Goal: Task Accomplishment & Management: Manage account settings

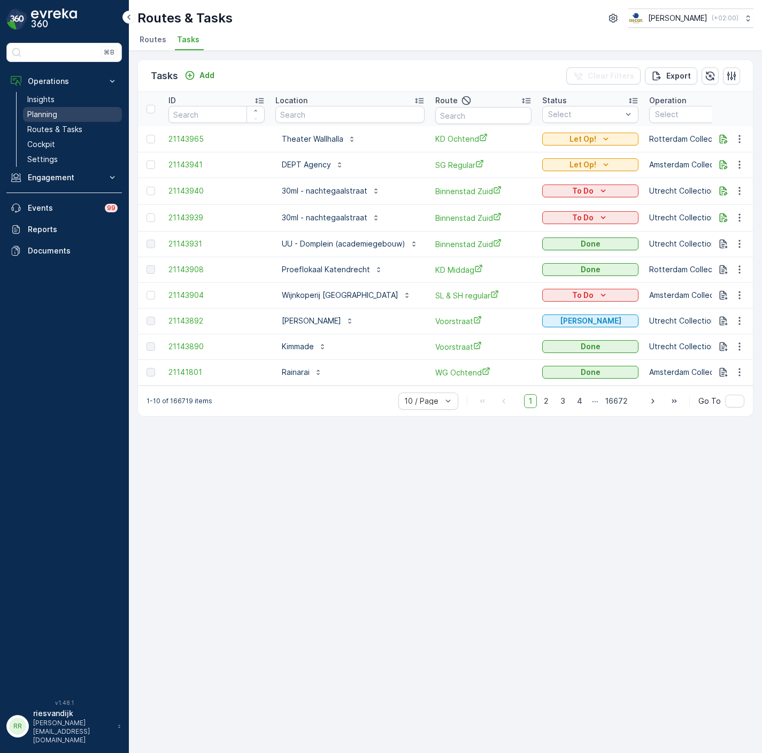
click at [71, 121] on link "Planning" at bounding box center [72, 114] width 99 height 15
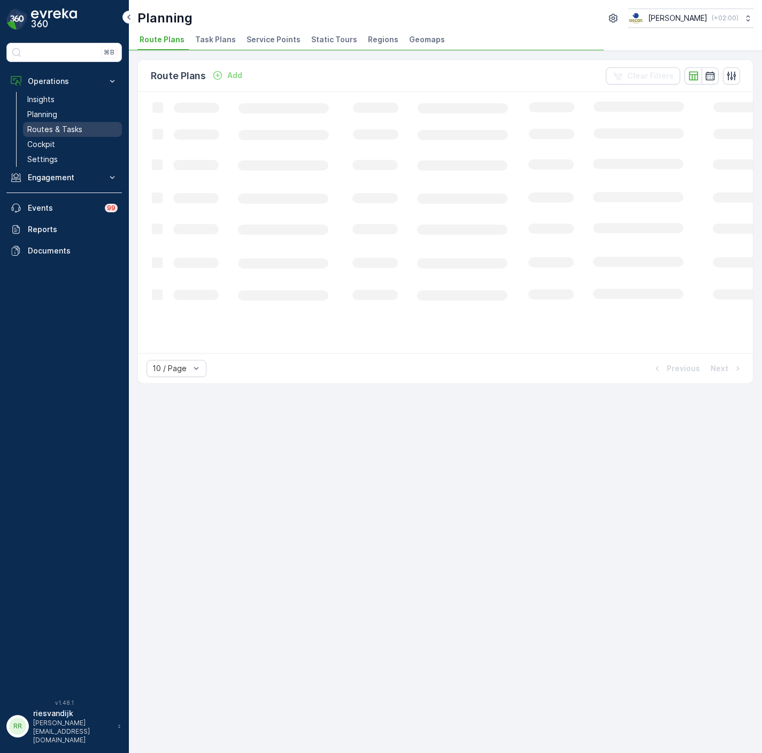
click at [88, 126] on link "Routes & Tasks" at bounding box center [72, 129] width 99 height 15
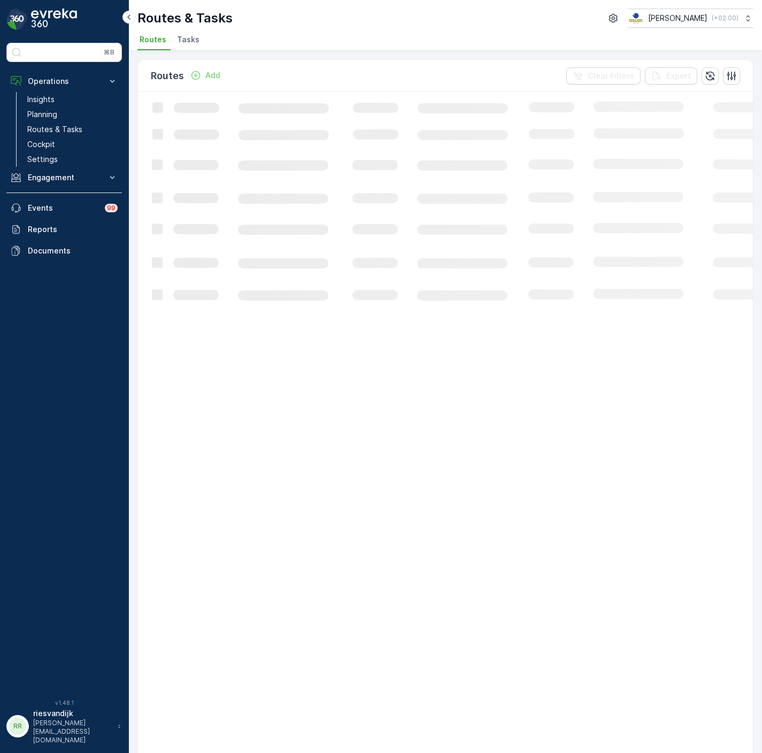
click at [188, 39] on span "Tasks" at bounding box center [188, 39] width 22 height 11
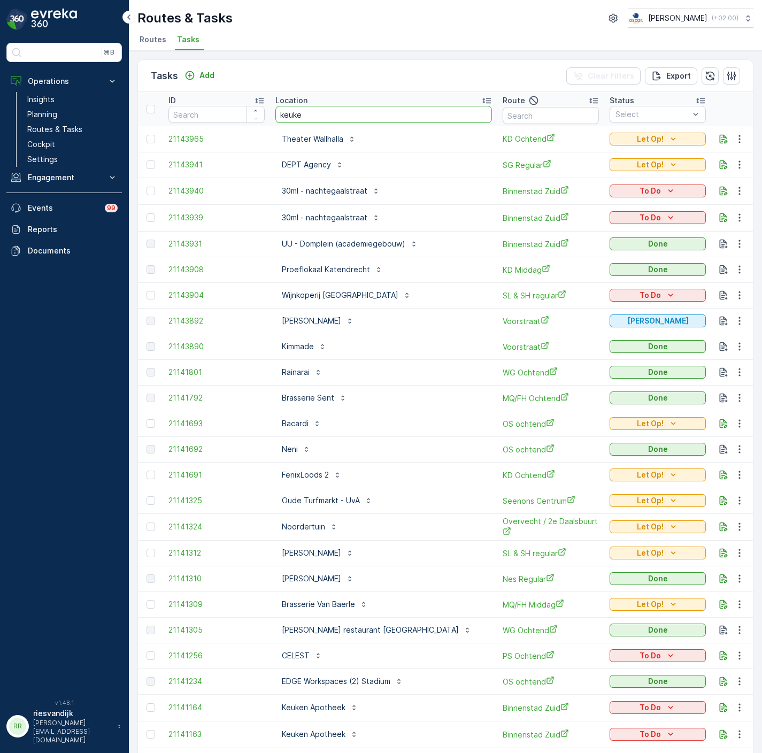
type input "keuken"
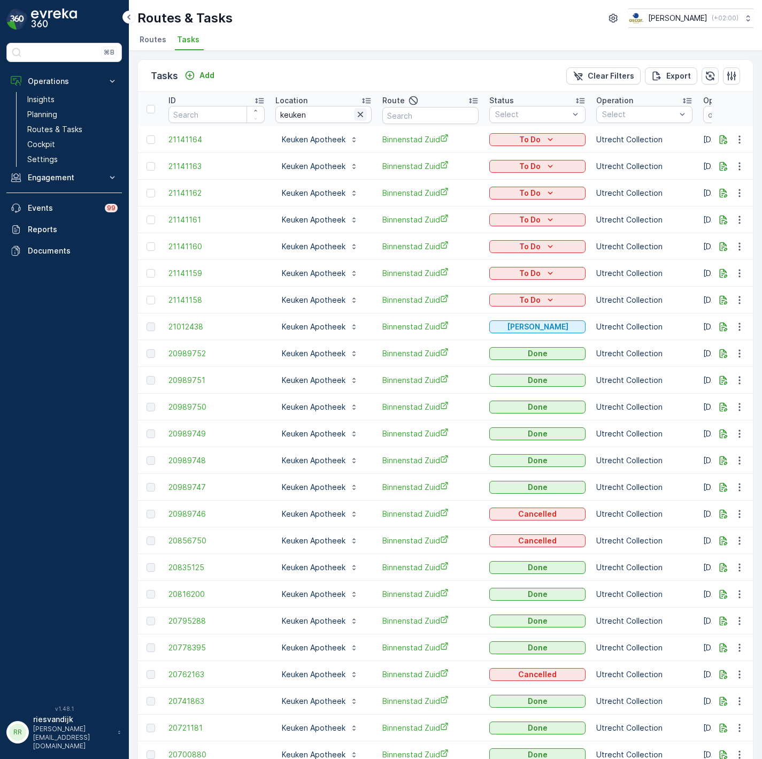
click at [359, 116] on icon "button" at bounding box center [360, 114] width 11 height 11
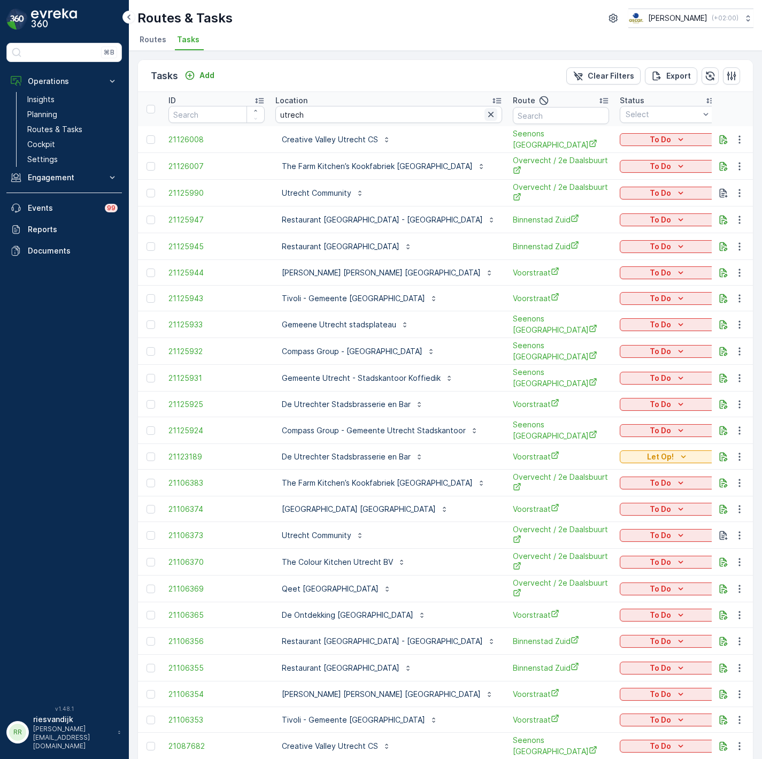
click at [486, 111] on icon "button" at bounding box center [491, 114] width 11 height 11
click at [543, 119] on input "text" at bounding box center [561, 115] width 96 height 17
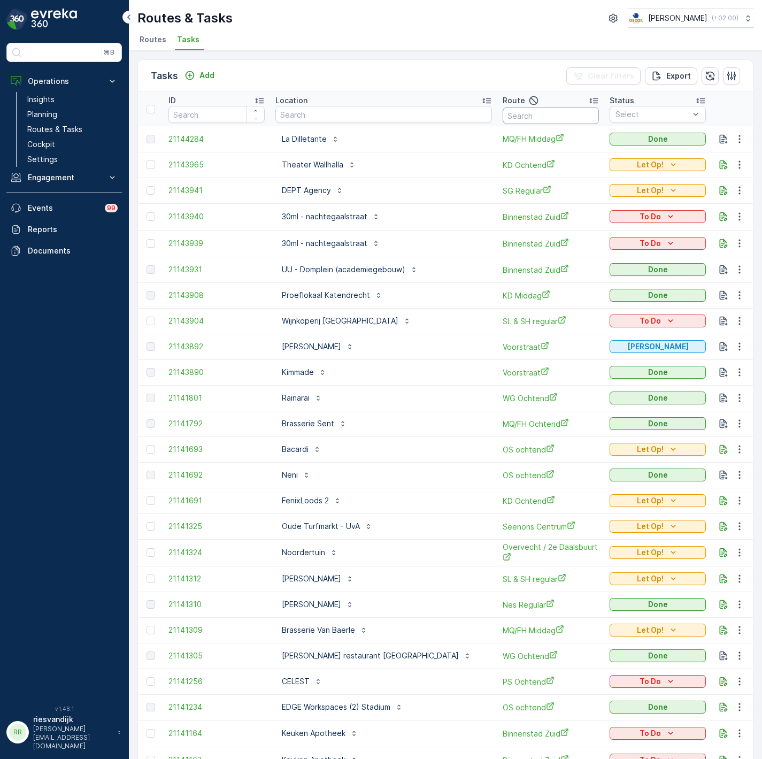
click at [543, 119] on input "text" at bounding box center [551, 115] width 96 height 17
type input "seenons utrecht"
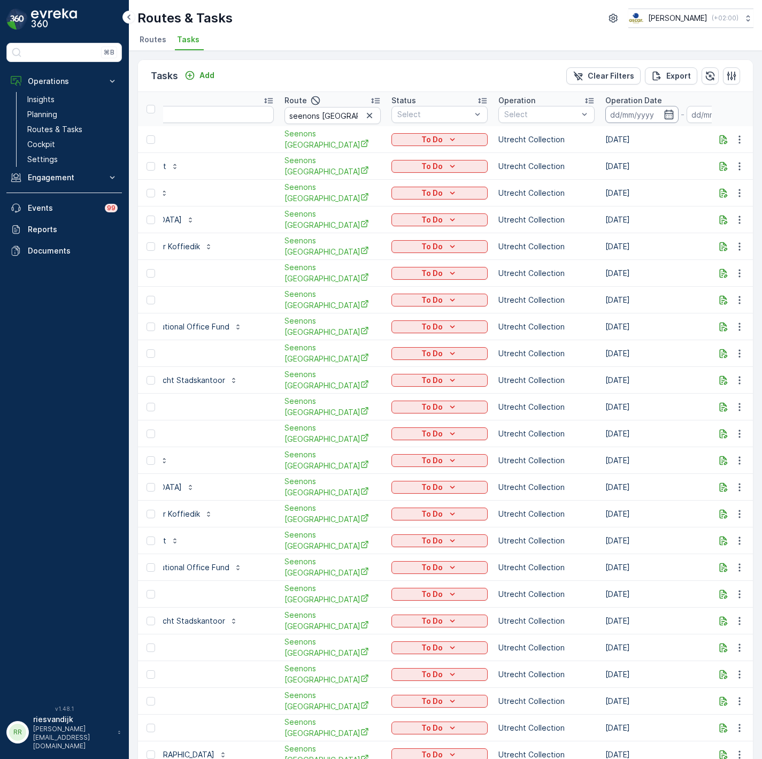
click at [618, 114] on input at bounding box center [642, 114] width 73 height 17
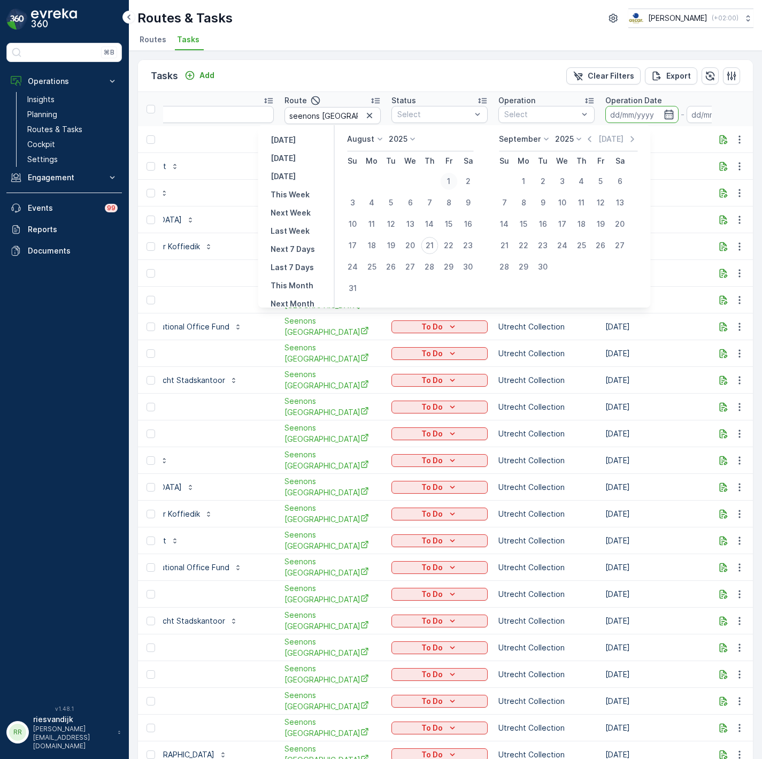
click at [450, 175] on div "1" at bounding box center [448, 181] width 17 height 17
type input "01.08.2025"
click at [417, 244] on div "20" at bounding box center [410, 245] width 17 height 17
type input "20.08.2025"
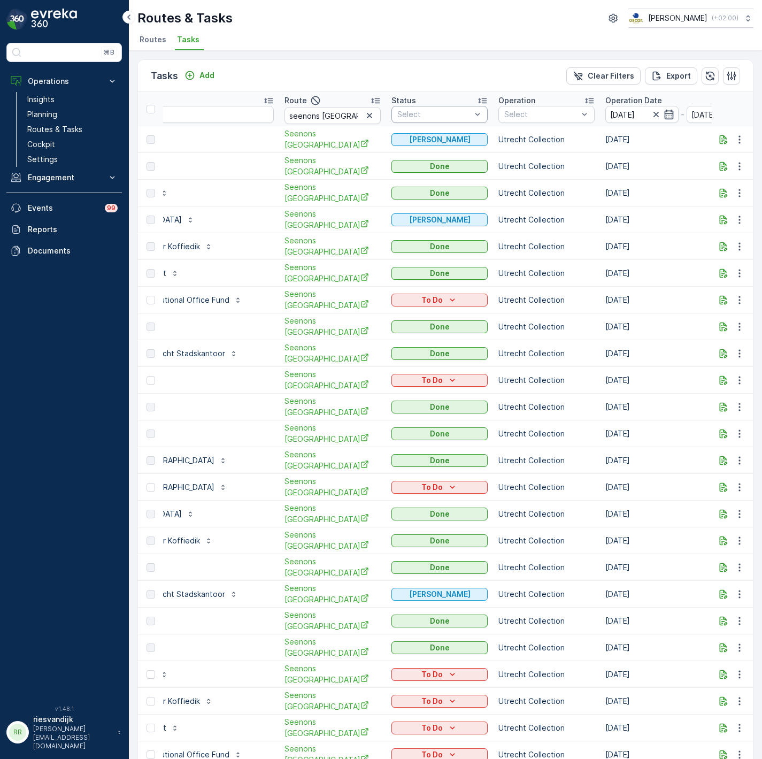
click at [417, 116] on div at bounding box center [434, 114] width 76 height 9
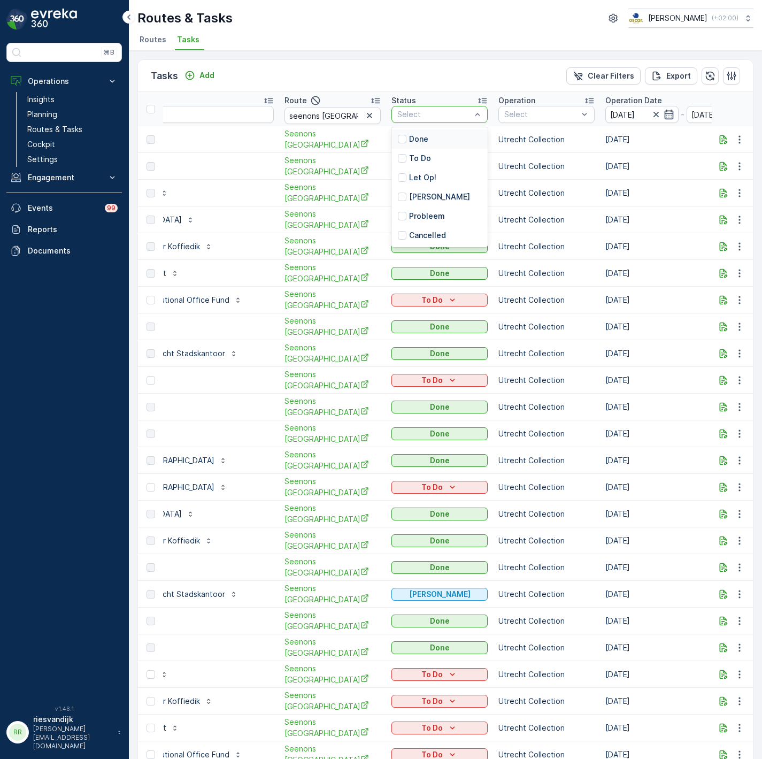
click at [408, 139] on div "Done" at bounding box center [440, 138] width 96 height 19
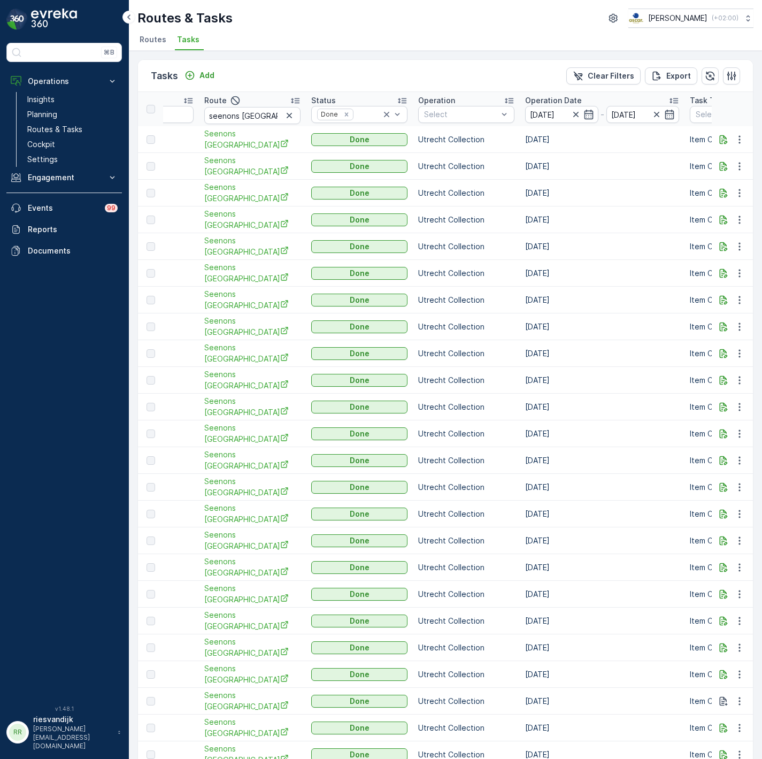
scroll to position [0, 401]
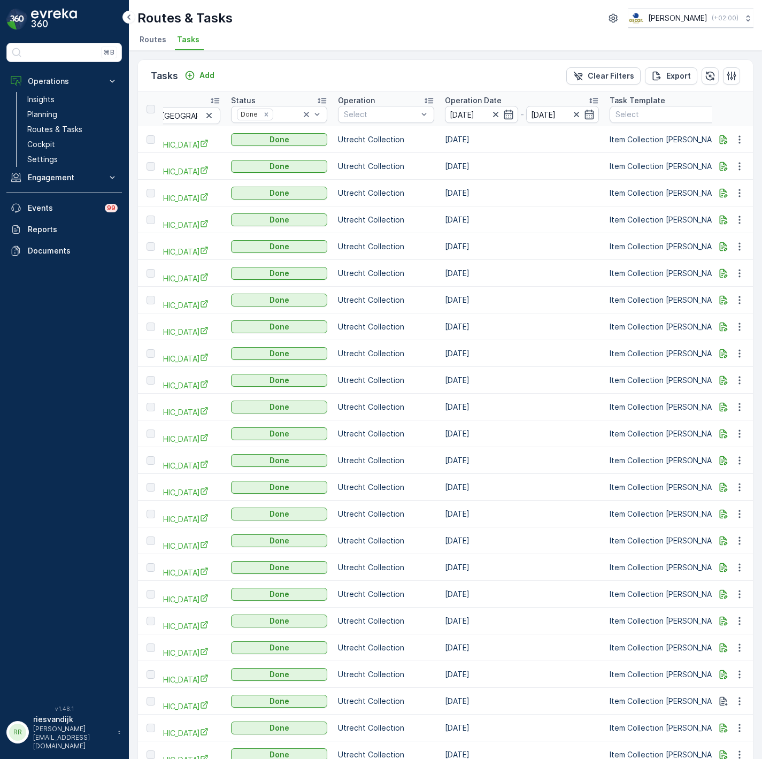
click at [479, 96] on div "Operation Date" at bounding box center [522, 100] width 154 height 11
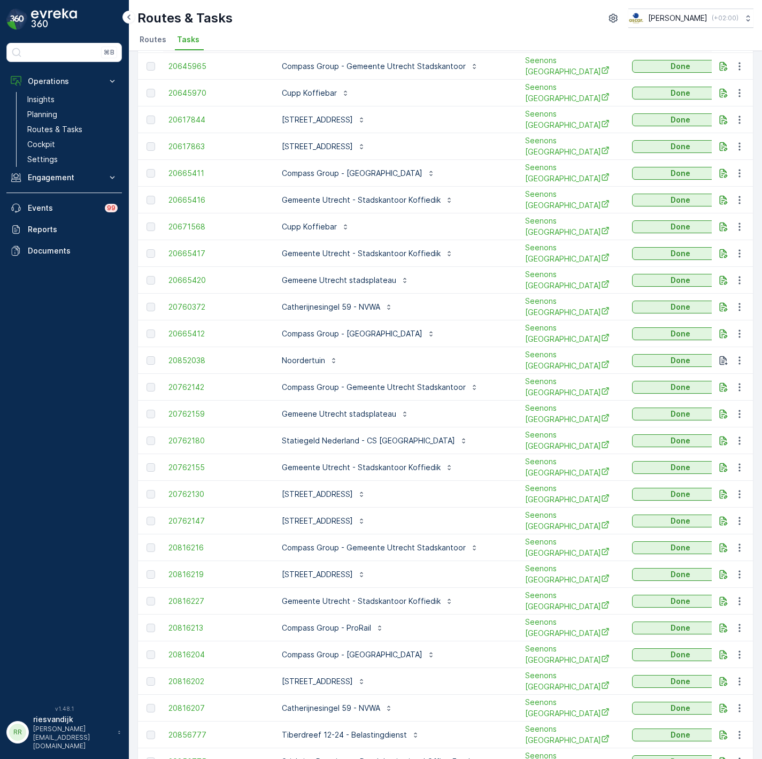
scroll to position [241, 0]
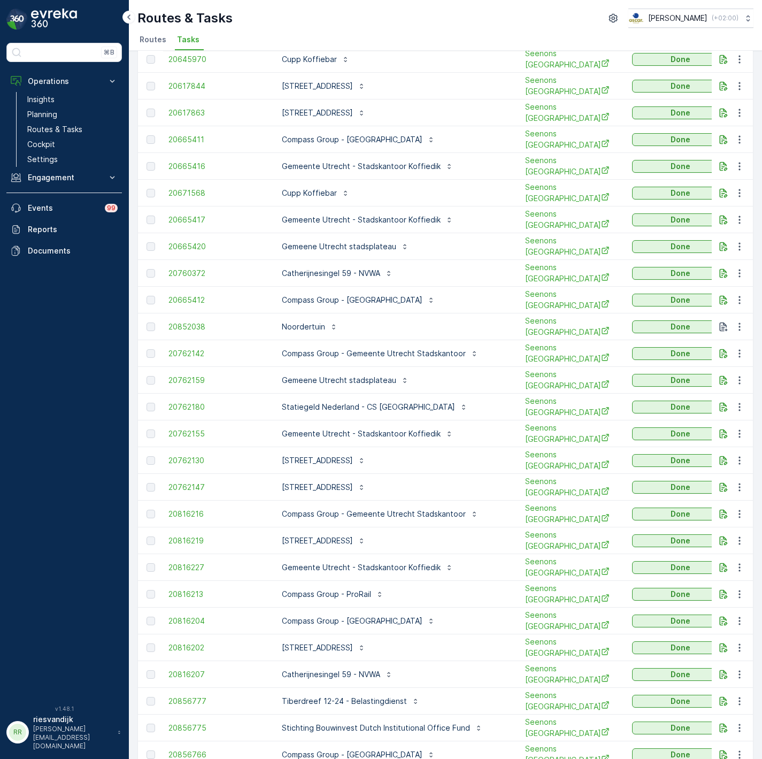
click at [468, 452] on div "Sint Jacobsstraat 16 - Belastingdienst" at bounding box center [394, 460] width 239 height 17
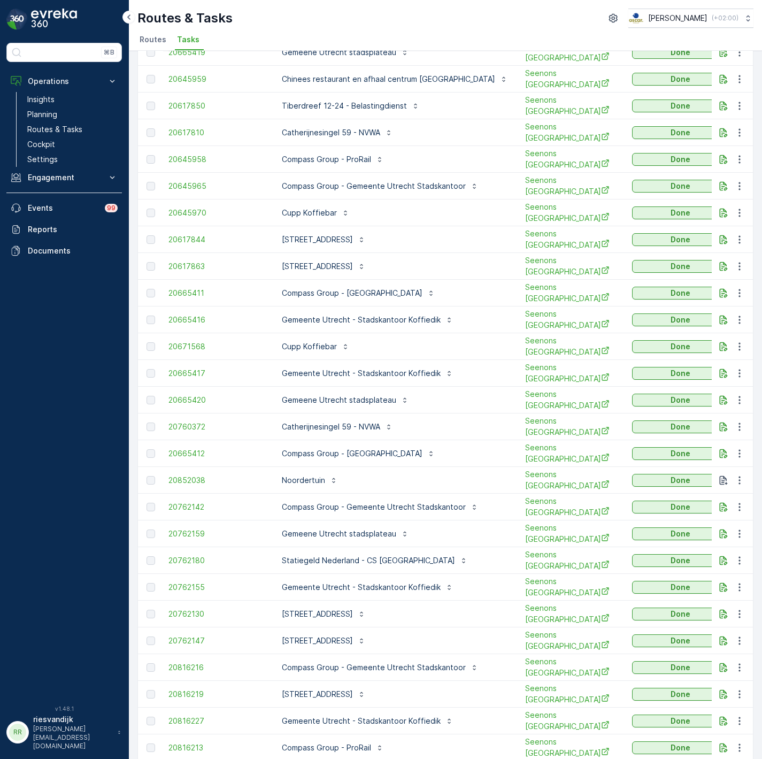
scroll to position [0, 0]
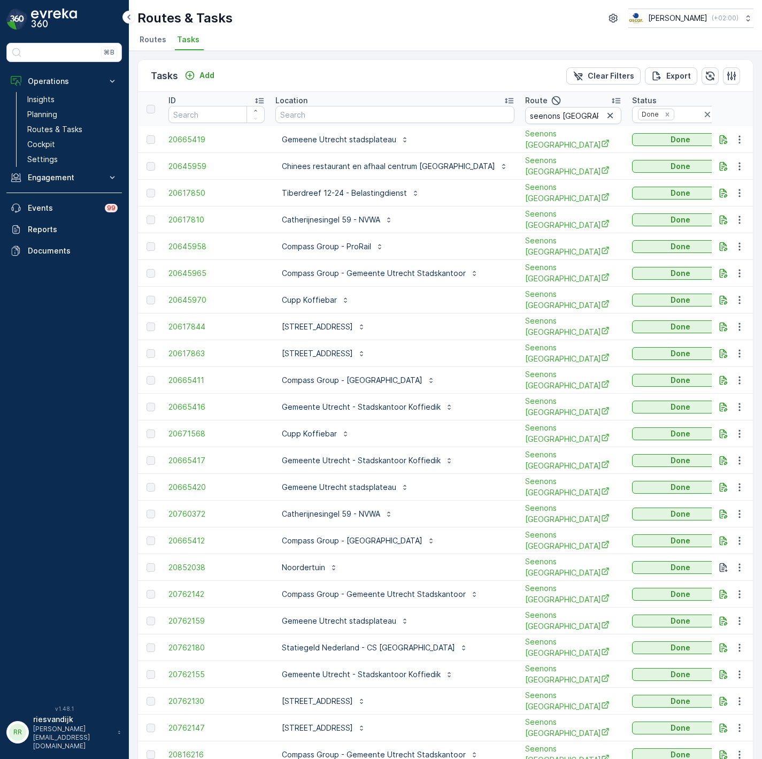
click at [605, 113] on icon "button" at bounding box center [610, 115] width 11 height 11
click at [565, 117] on input "text" at bounding box center [573, 115] width 96 height 17
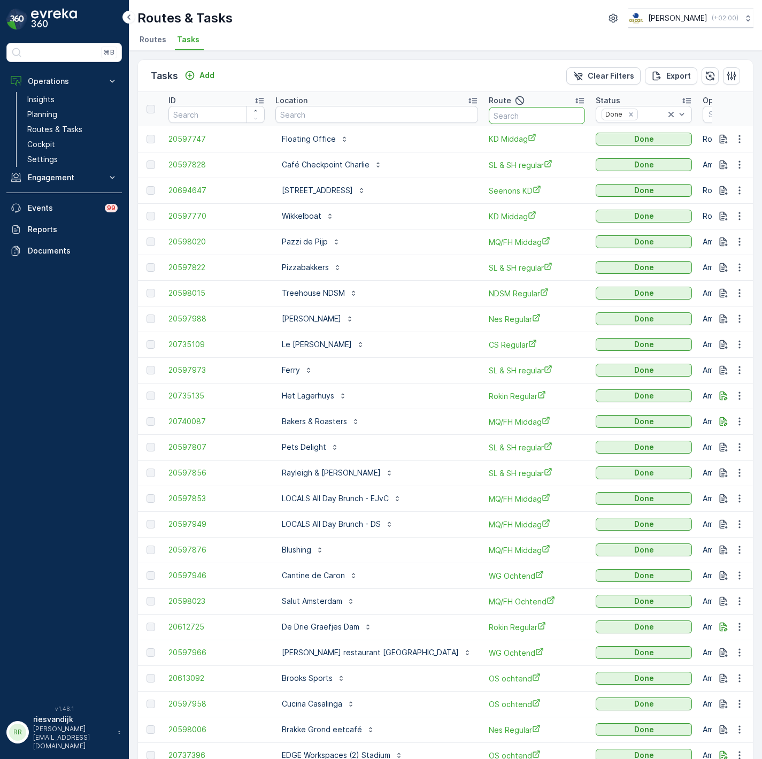
click at [491, 117] on input "text" at bounding box center [537, 115] width 96 height 17
click at [708, 111] on div at bounding box center [746, 114] width 76 height 9
click at [721, 139] on p "Rotterdam Collection" at bounding box center [757, 144] width 72 height 21
click at [501, 116] on input "text" at bounding box center [537, 115] width 96 height 17
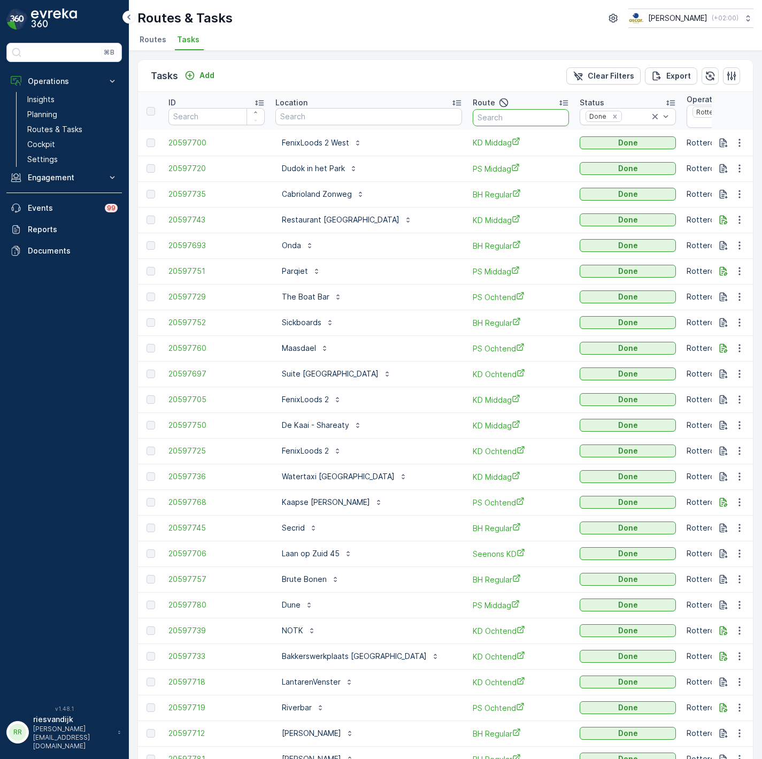
click at [501, 116] on input "text" at bounding box center [521, 117] width 96 height 17
type input "seenons"
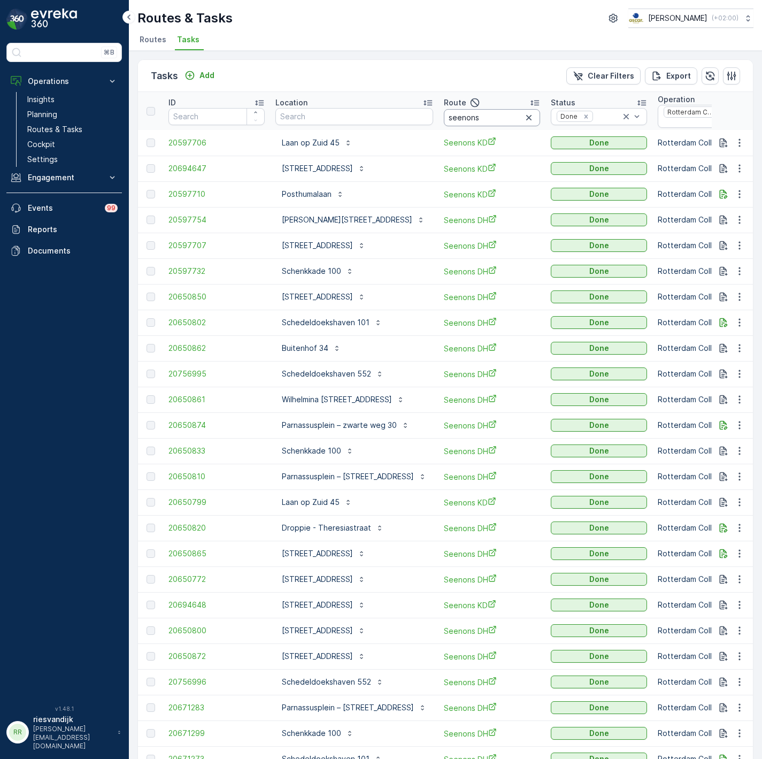
click at [487, 120] on input "seenons" at bounding box center [492, 117] width 96 height 17
type input "seenons kd"
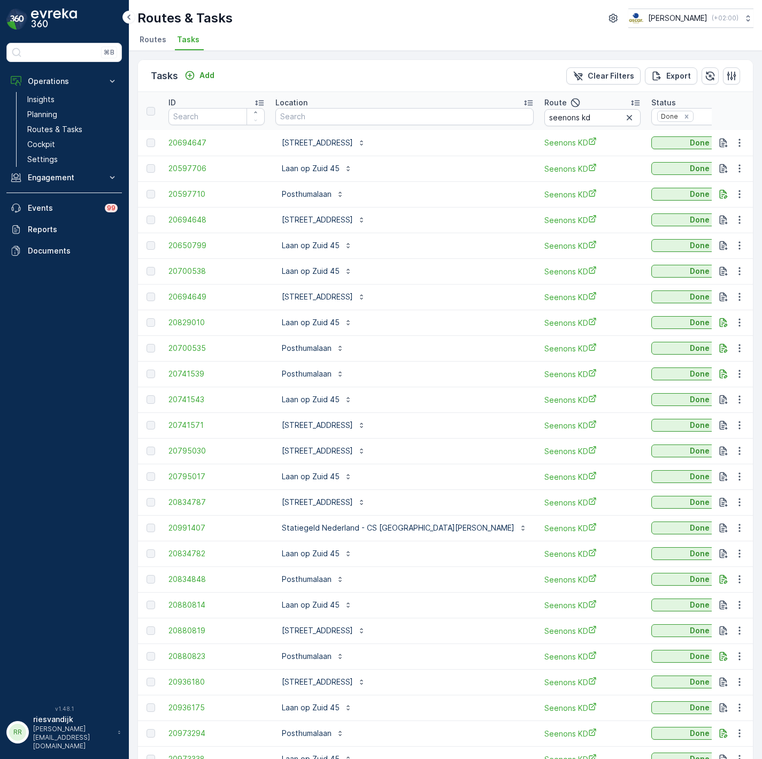
click at [371, 101] on div "Location" at bounding box center [404, 102] width 258 height 11
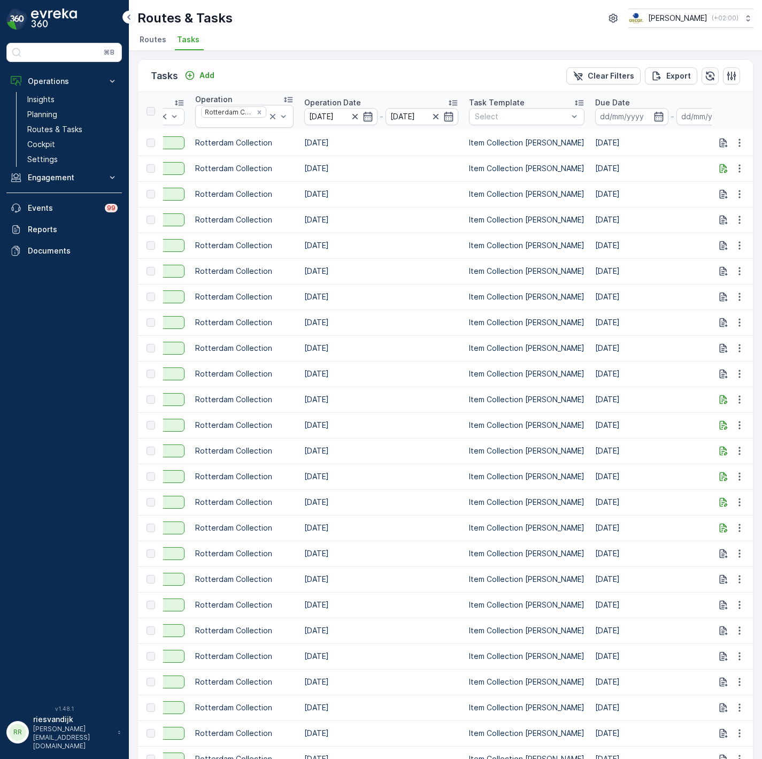
scroll to position [0, 526]
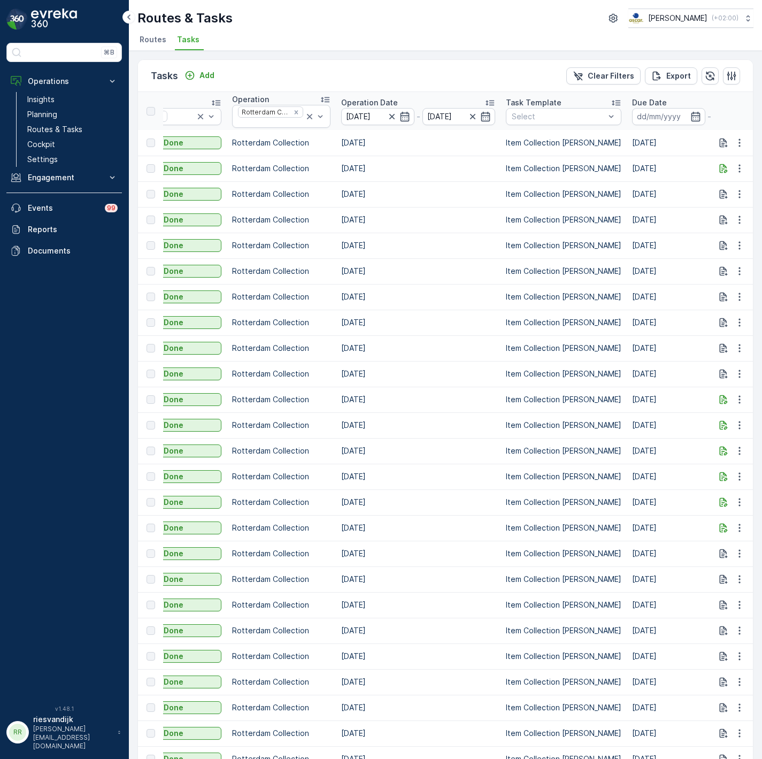
click at [627, 96] on th "Due Date -" at bounding box center [709, 111] width 165 height 38
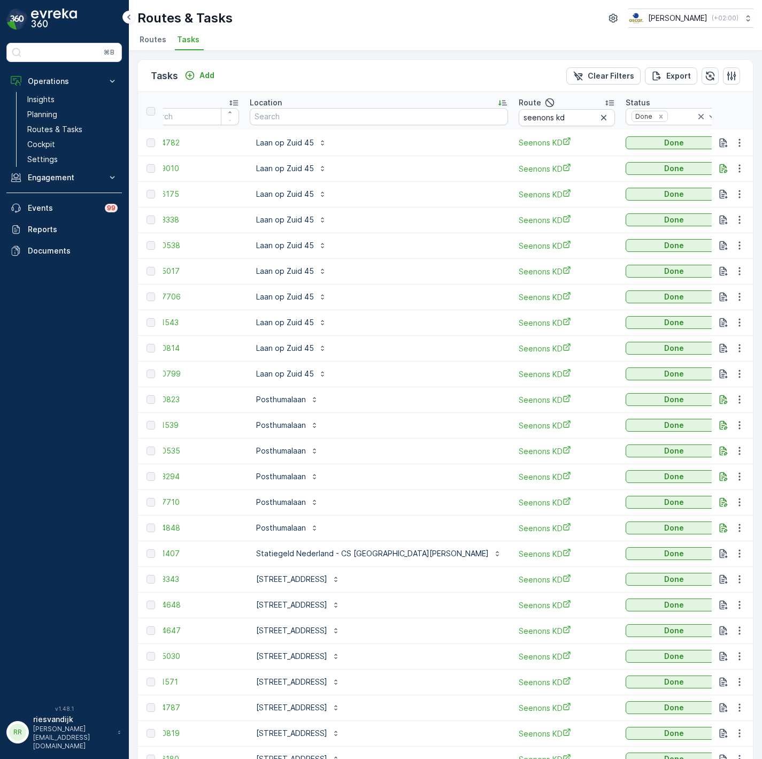
scroll to position [0, 0]
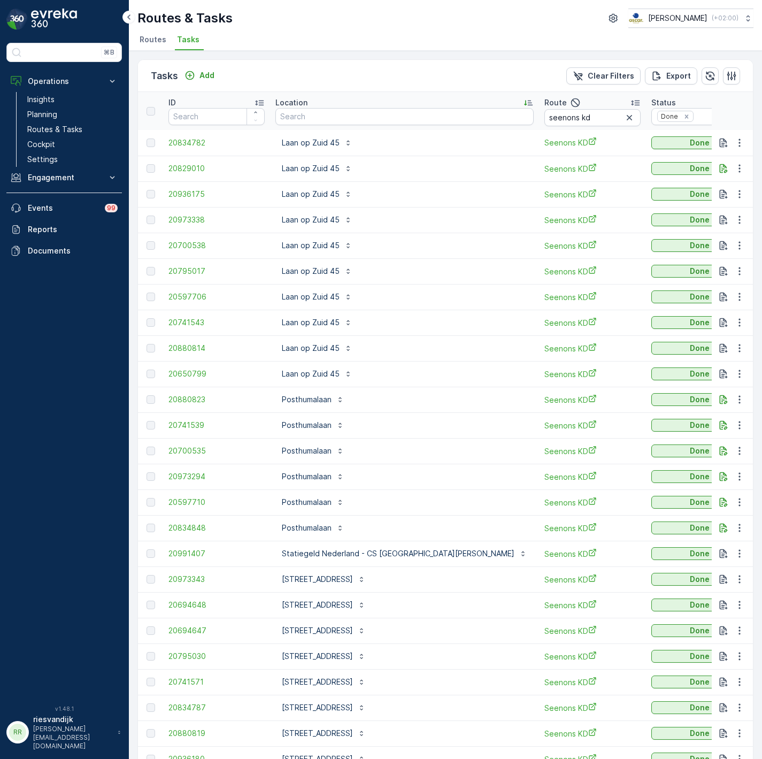
click at [151, 147] on div at bounding box center [151, 143] width 9 height 9
click at [151, 144] on div at bounding box center [151, 143] width 9 height 9
click at [154, 374] on div at bounding box center [151, 374] width 9 height 9
click at [151, 376] on div at bounding box center [151, 374] width 9 height 9
click at [149, 376] on div at bounding box center [151, 374] width 9 height 9
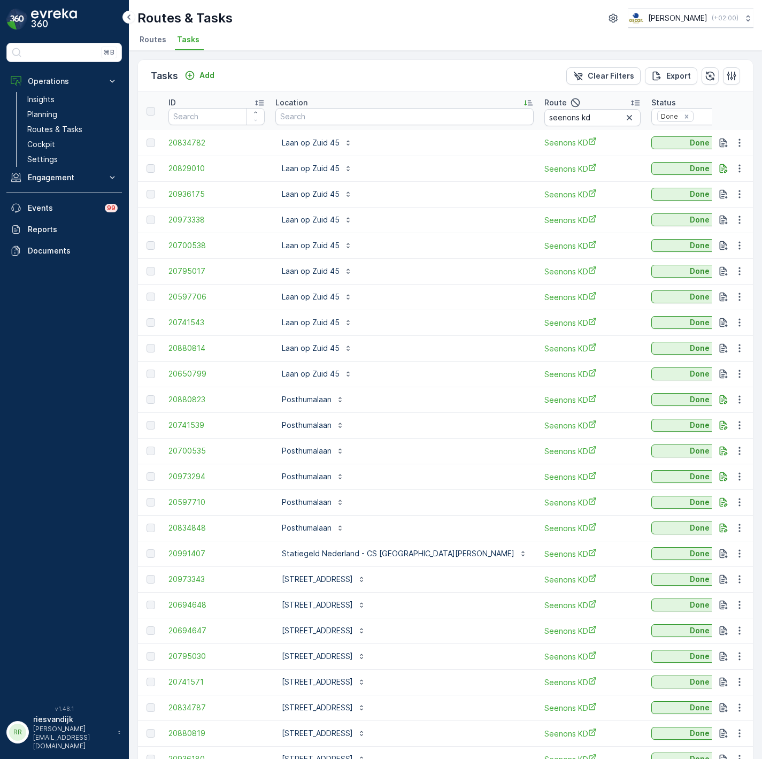
click at [149, 376] on div at bounding box center [151, 374] width 9 height 9
click at [188, 145] on span "20834782" at bounding box center [216, 142] width 96 height 11
drag, startPoint x: 204, startPoint y: 252, endPoint x: 189, endPoint y: 246, distance: 16.3
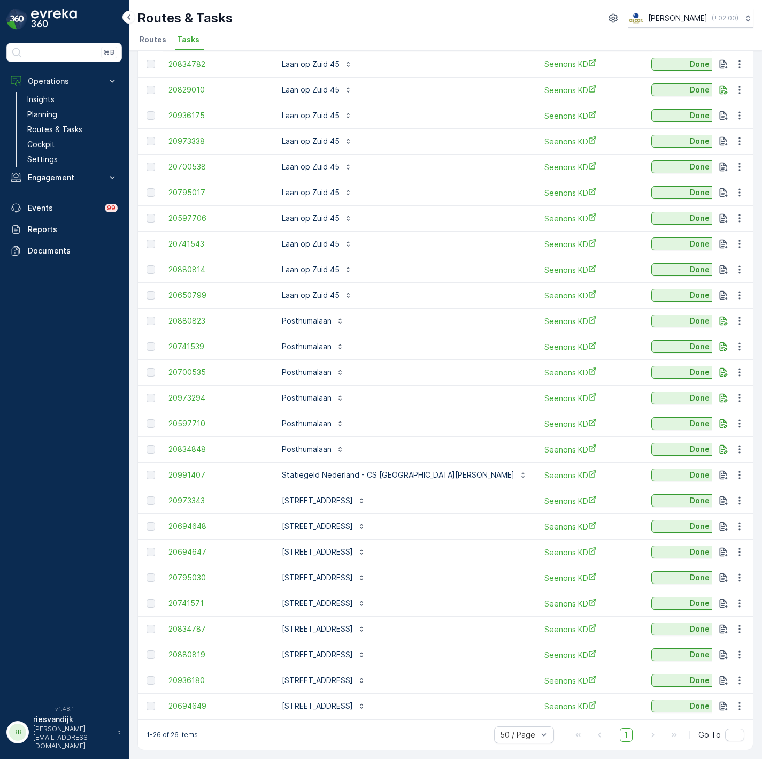
scroll to position [86, 0]
click at [188, 317] on span "20880823" at bounding box center [216, 321] width 96 height 11
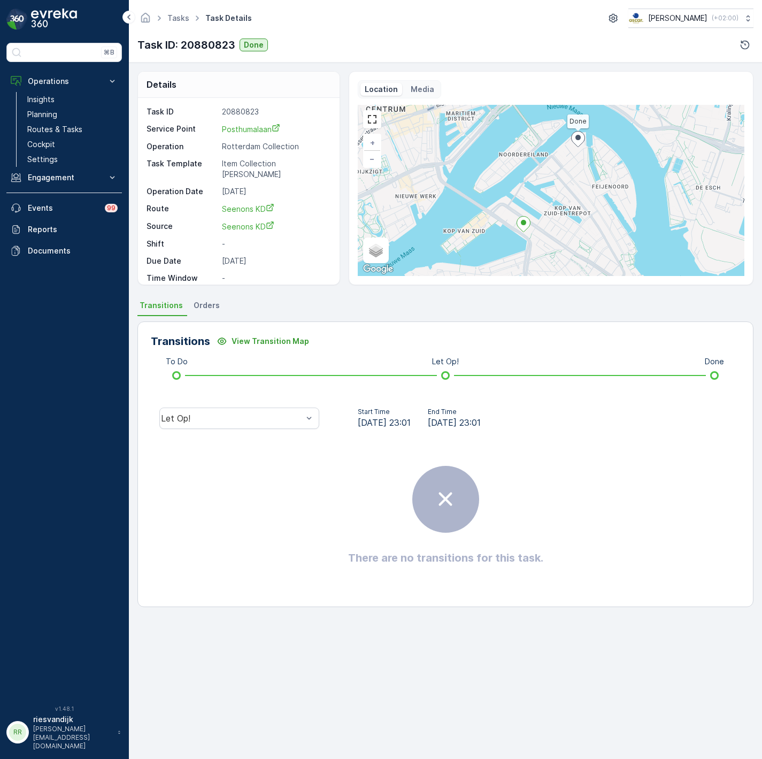
click at [247, 406] on div "Let Op!" at bounding box center [239, 418] width 177 height 34
click at [247, 418] on div "Let Op!" at bounding box center [232, 418] width 142 height 10
drag, startPoint x: 225, startPoint y: 328, endPoint x: 230, endPoint y: 338, distance: 10.8
click at [230, 338] on div "Let Op! Done Geen Afval Probleem Cancelled" at bounding box center [239, 355] width 160 height 95
click at [230, 336] on div "Done" at bounding box center [239, 338] width 147 height 10
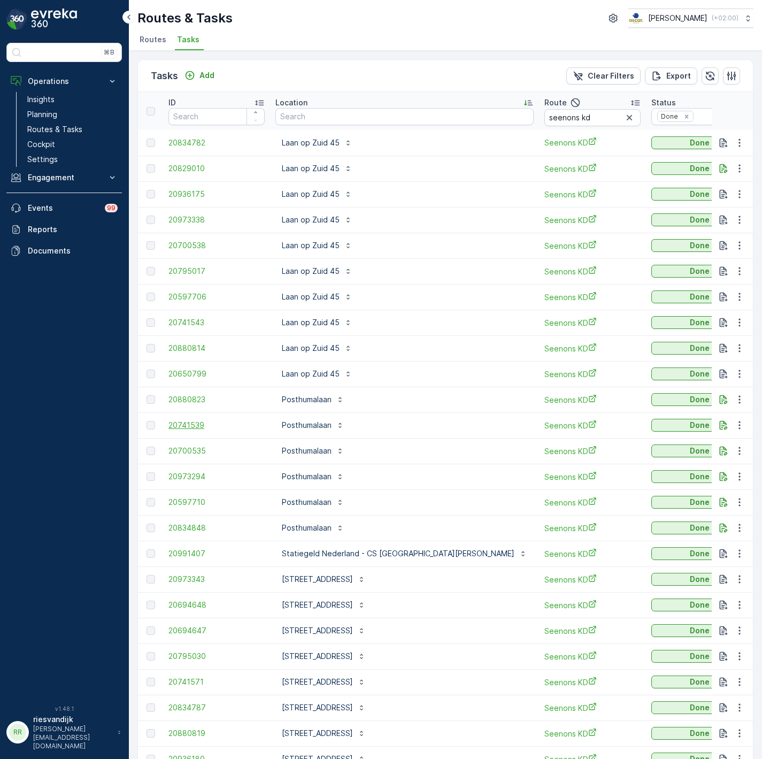
click at [186, 428] on span "20741539" at bounding box center [216, 425] width 96 height 11
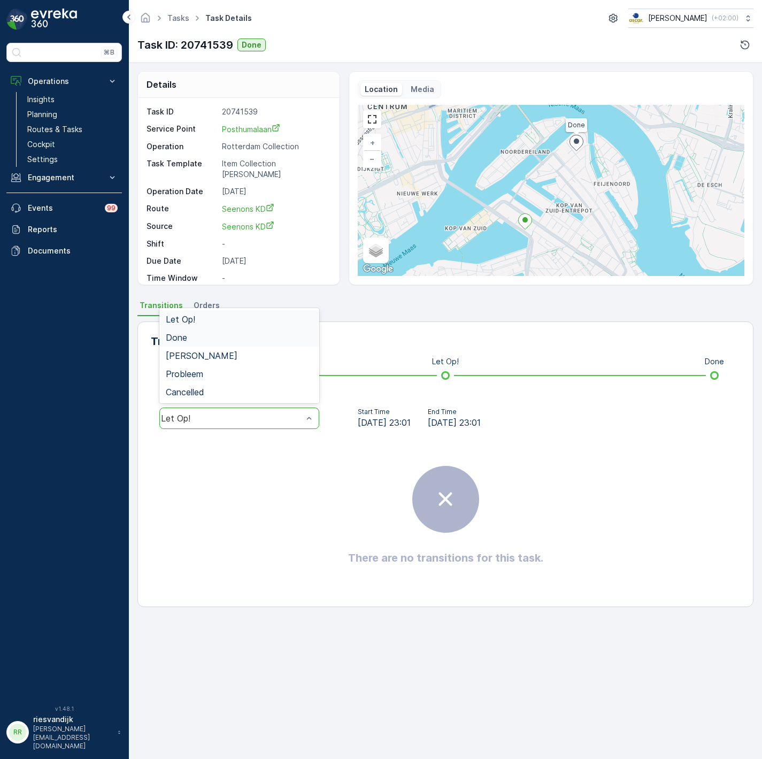
drag, startPoint x: 305, startPoint y: 420, endPoint x: 233, endPoint y: 339, distance: 109.1
click at [270, 344] on div "Done" at bounding box center [239, 337] width 160 height 18
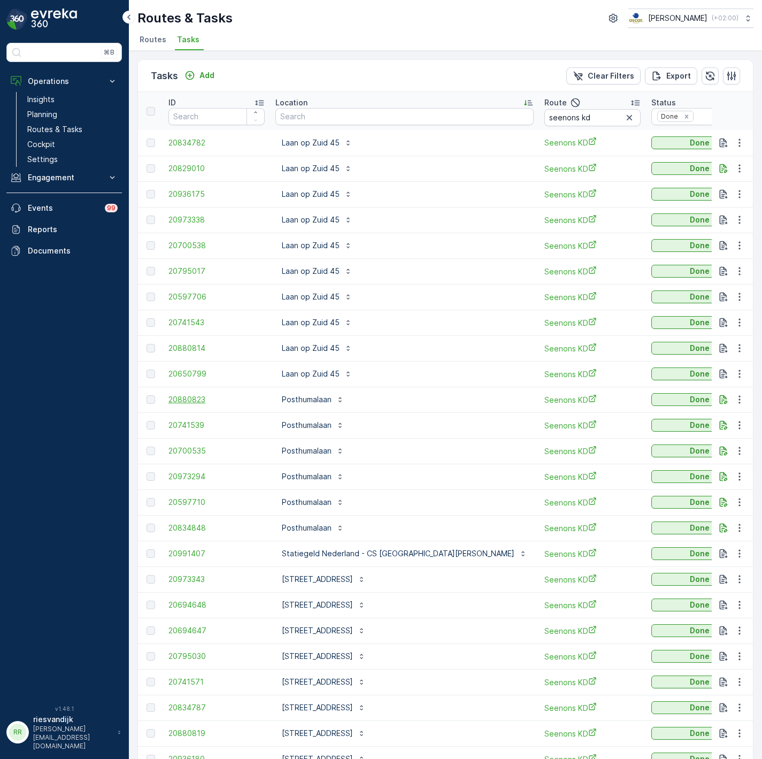
click at [211, 400] on span "20880823" at bounding box center [216, 399] width 96 height 11
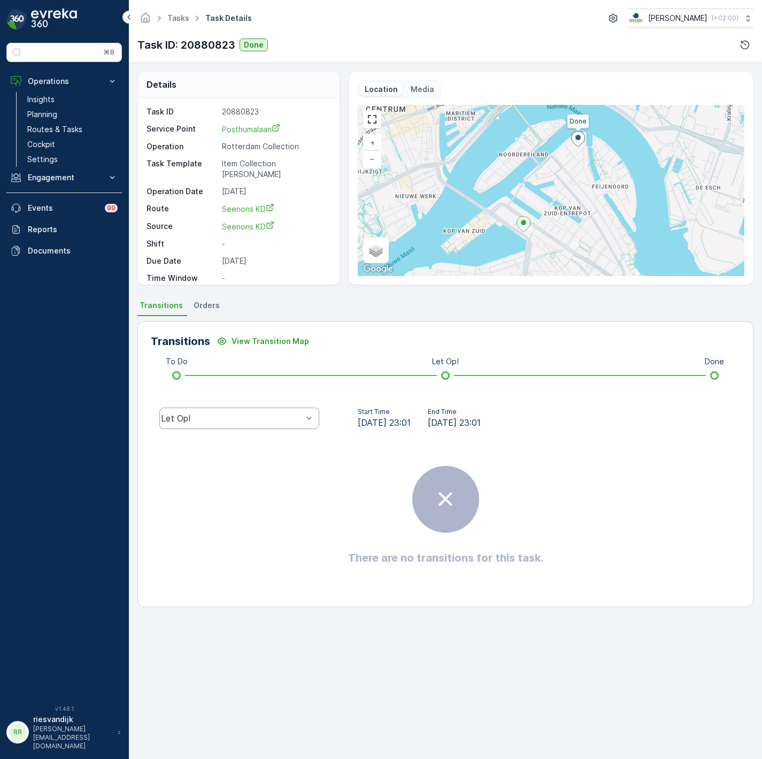
click at [257, 415] on div "Let Op!" at bounding box center [232, 418] width 142 height 10
click at [242, 344] on div "Done" at bounding box center [239, 337] width 160 height 18
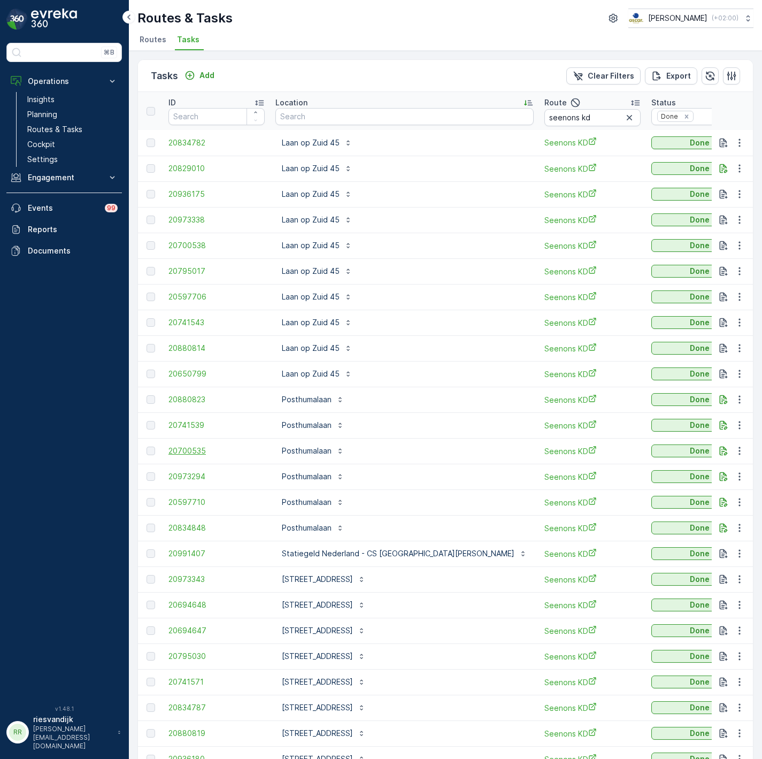
click at [198, 454] on span "20700535" at bounding box center [216, 451] width 96 height 11
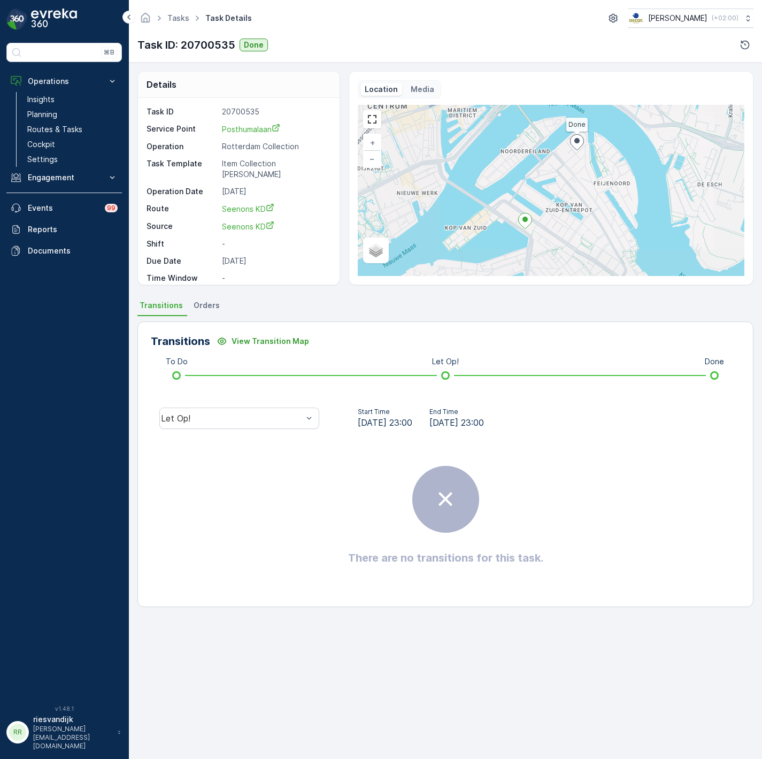
click at [207, 388] on div "Transitions View Transition Map To Do Let Op! Done Let Op! Start Time 29.07.202…" at bounding box center [445, 464] width 616 height 286
click at [211, 403] on div "Let Op!" at bounding box center [239, 418] width 177 height 34
click at [220, 416] on div "Let Op!" at bounding box center [232, 418] width 142 height 10
click at [217, 341] on div "Done" at bounding box center [239, 338] width 147 height 10
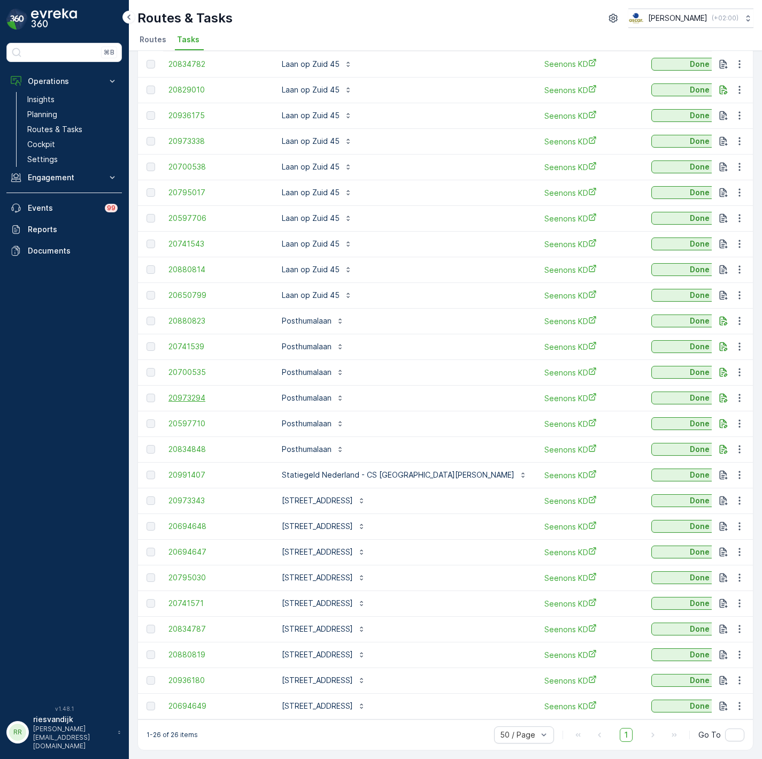
click at [189, 395] on span "20973294" at bounding box center [216, 398] width 96 height 11
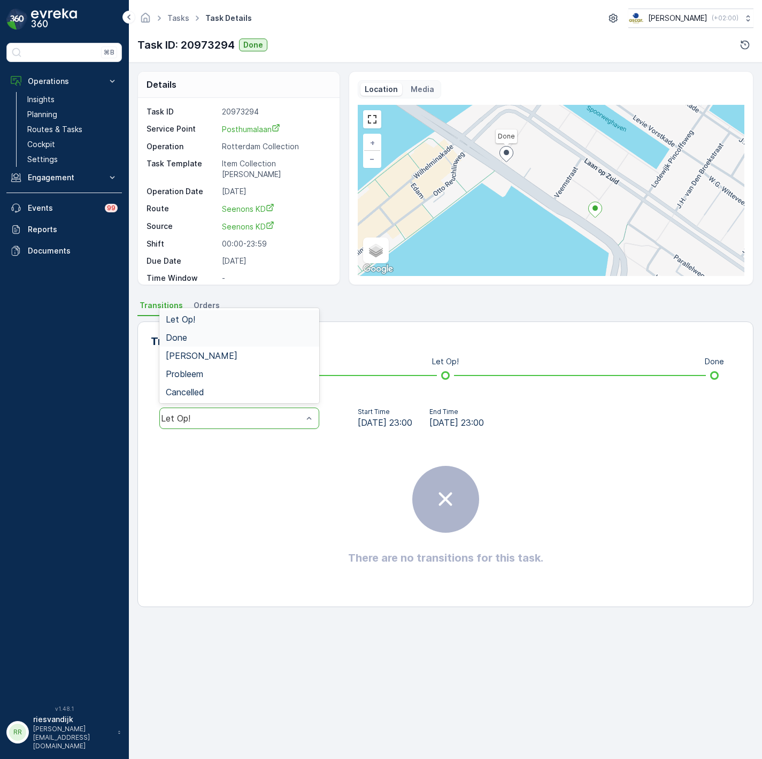
drag, startPoint x: 270, startPoint y: 347, endPoint x: 270, endPoint y: 338, distance: 9.1
click at [270, 338] on div "Let Op! Done Geen Afval Probleem Cancelled" at bounding box center [239, 355] width 160 height 95
click at [270, 338] on div "Done" at bounding box center [239, 338] width 147 height 10
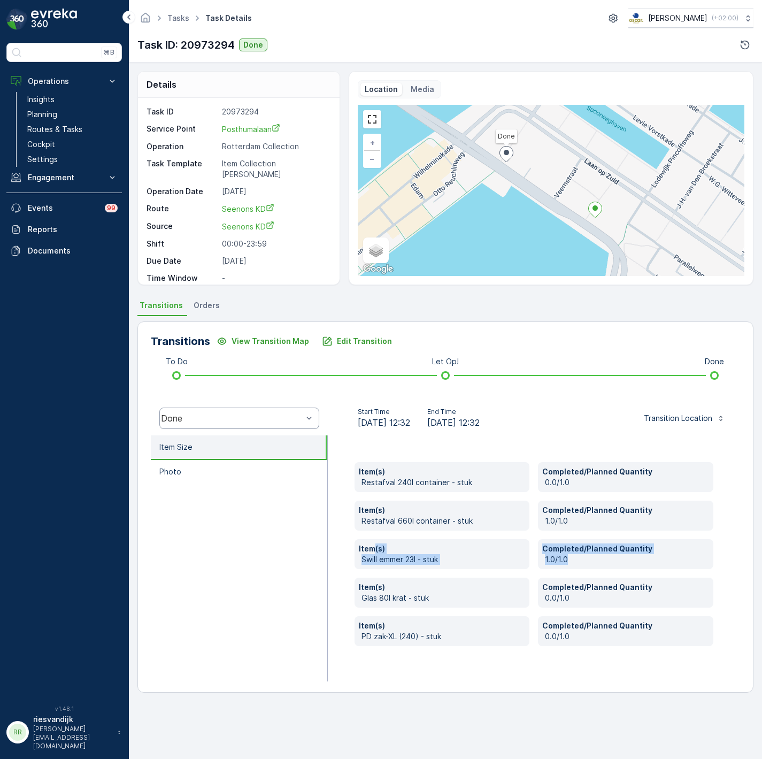
drag, startPoint x: 586, startPoint y: 558, endPoint x: 374, endPoint y: 550, distance: 211.4
click at [374, 550] on div "Item(s) Restafval 240l container - stuk Completed/Planned Quantity 0.0/1.0 Item…" at bounding box center [534, 554] width 359 height 184
click at [553, 537] on div "Item(s) Restafval 240l container - stuk Completed/Planned Quantity 0.0/1.0 Item…" at bounding box center [534, 554] width 359 height 184
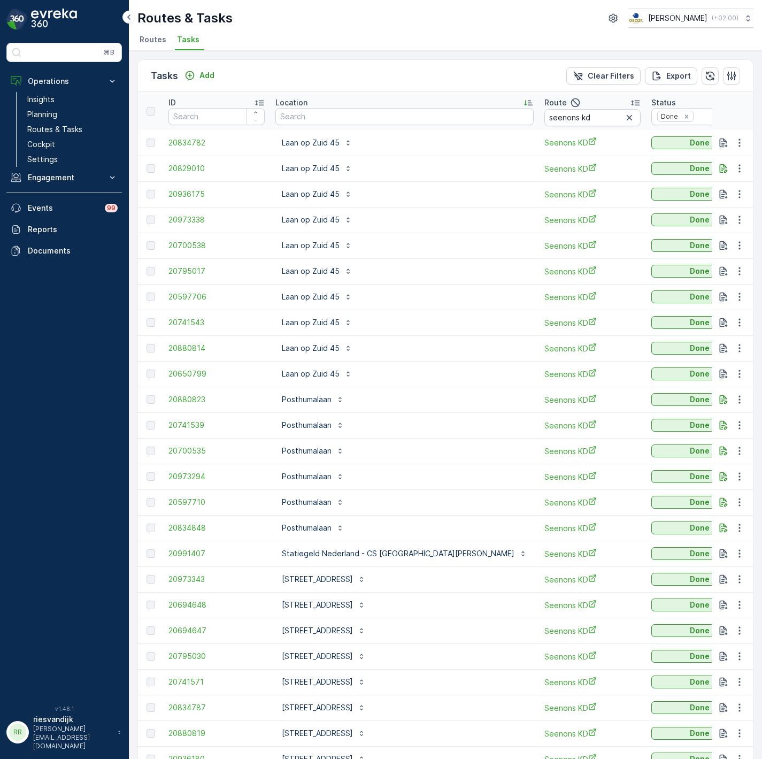
click at [403, 497] on div "Posthumalaan" at bounding box center [404, 502] width 258 height 17
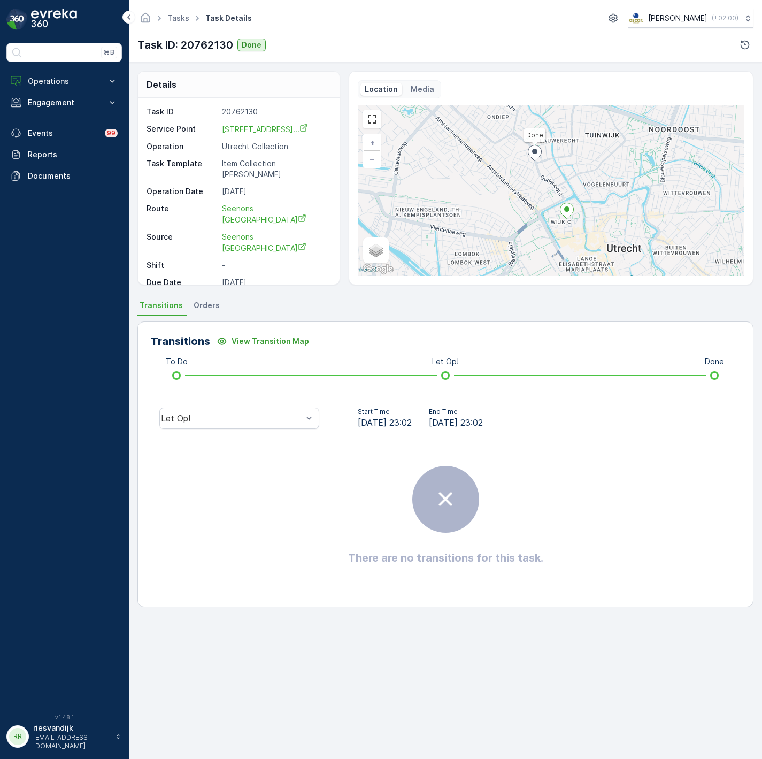
click at [293, 432] on div "Let Op!" at bounding box center [239, 418] width 177 height 34
click at [290, 424] on div "Let Op!" at bounding box center [239, 418] width 160 height 21
click at [262, 334] on div "Done" at bounding box center [239, 338] width 147 height 10
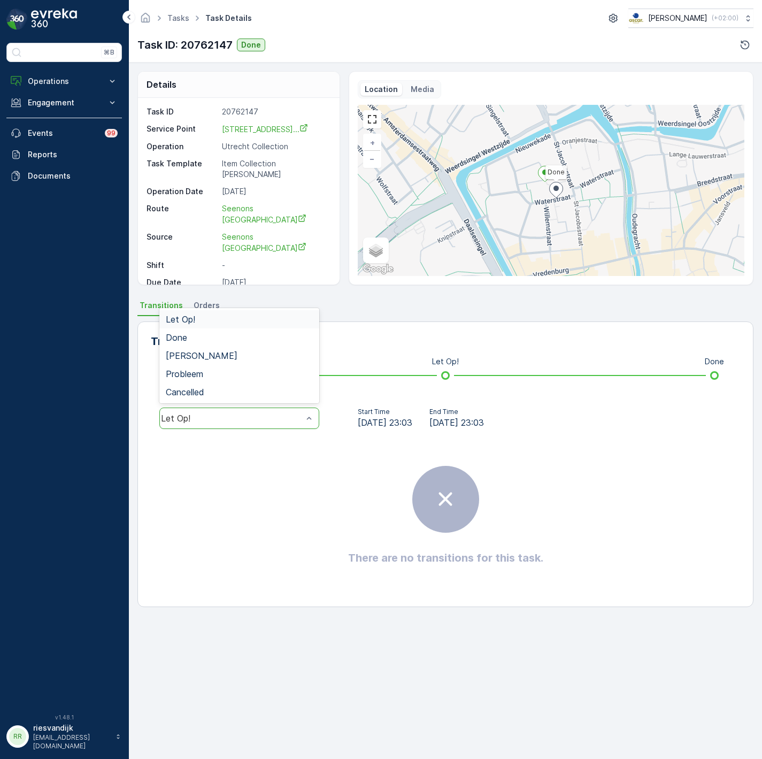
click at [246, 409] on div "Let Op!" at bounding box center [239, 418] width 160 height 21
click at [265, 337] on div "Done" at bounding box center [239, 338] width 147 height 10
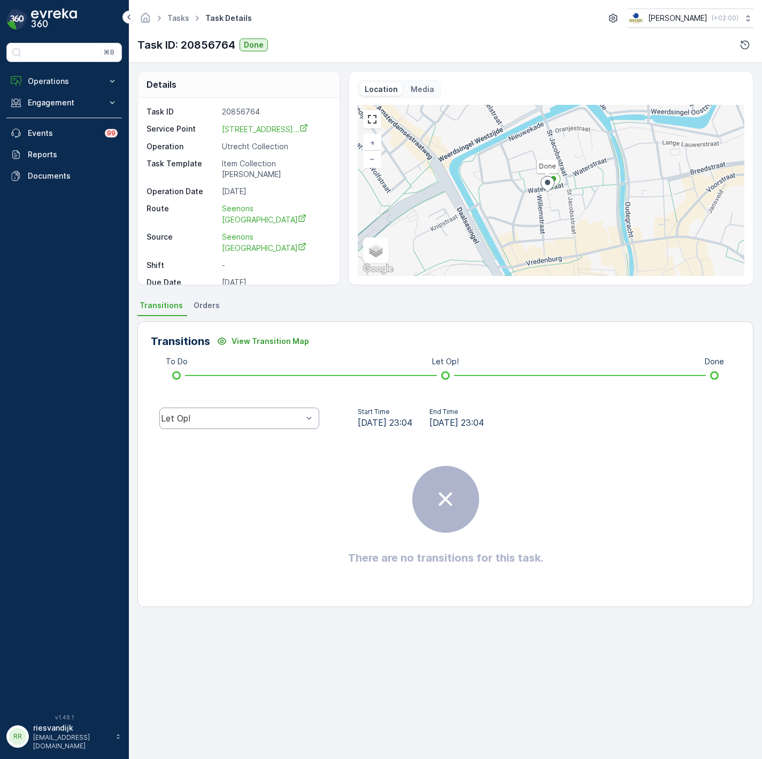
drag, startPoint x: 222, startPoint y: 430, endPoint x: 227, endPoint y: 419, distance: 11.7
click at [222, 427] on div "Let Op!" at bounding box center [239, 418] width 177 height 34
click at [228, 419] on div "Let Op!" at bounding box center [232, 418] width 142 height 10
click at [250, 337] on div "Done" at bounding box center [239, 338] width 147 height 10
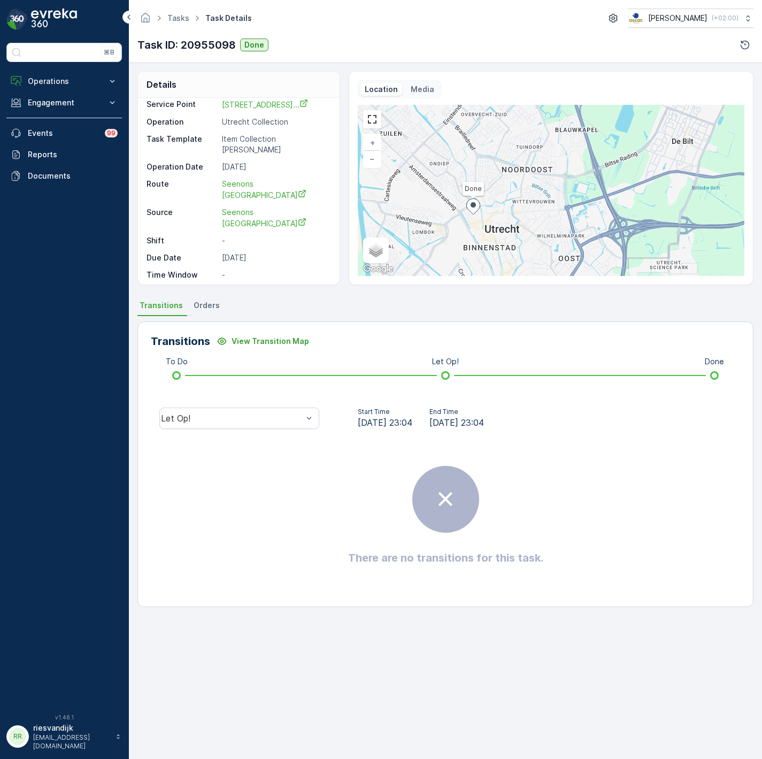
scroll to position [47, 0]
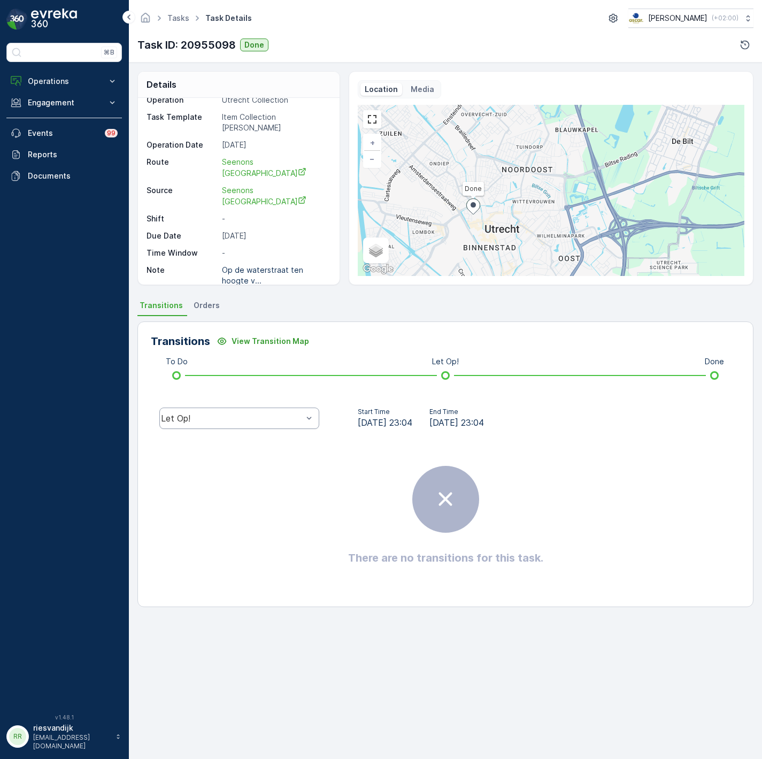
click at [278, 427] on div "Let Op!" at bounding box center [239, 418] width 160 height 21
click at [249, 343] on div "Done" at bounding box center [239, 337] width 160 height 18
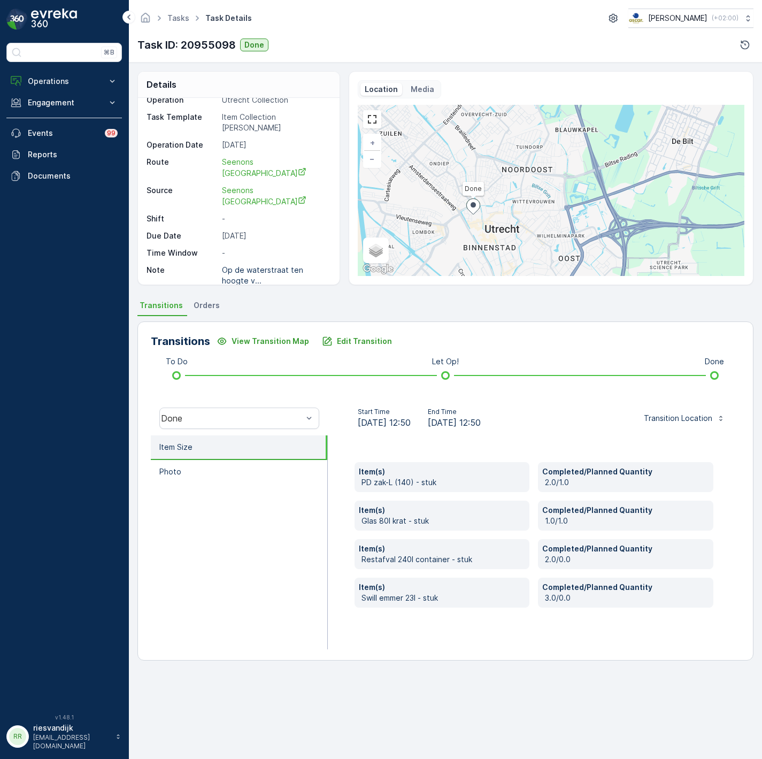
click at [258, 231] on p "18.08.2025" at bounding box center [275, 236] width 106 height 11
click at [286, 231] on p "18.08.2025" at bounding box center [275, 236] width 106 height 11
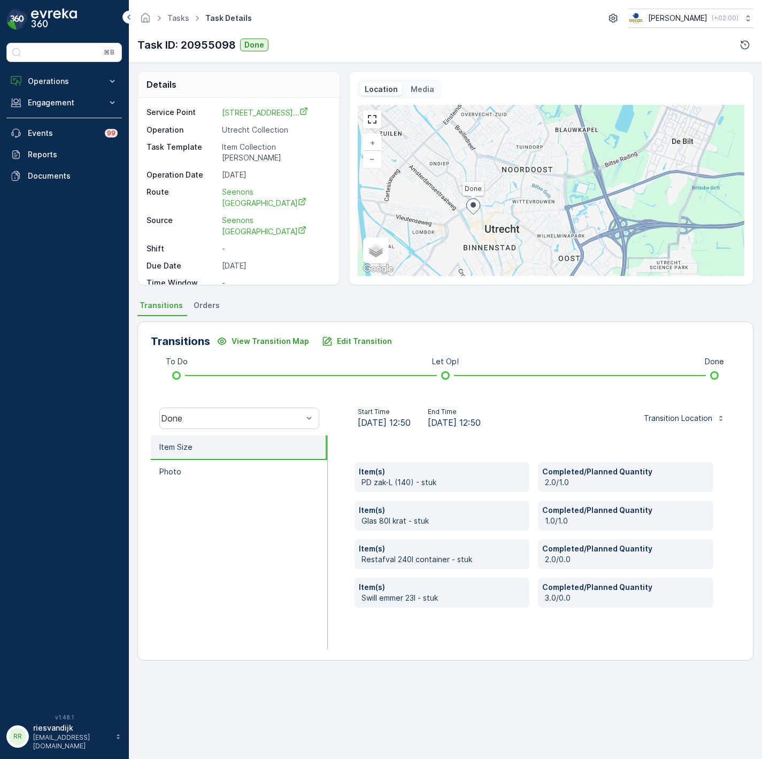
scroll to position [0, 0]
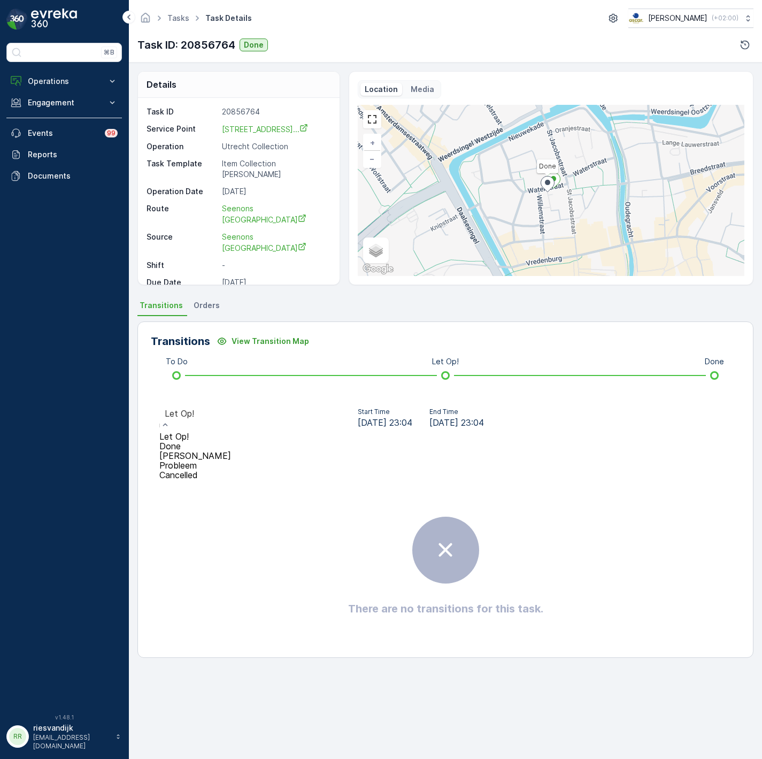
click at [231, 409] on div "Let Op!" at bounding box center [195, 420] width 72 height 24
click at [231, 441] on div "Done" at bounding box center [195, 446] width 72 height 10
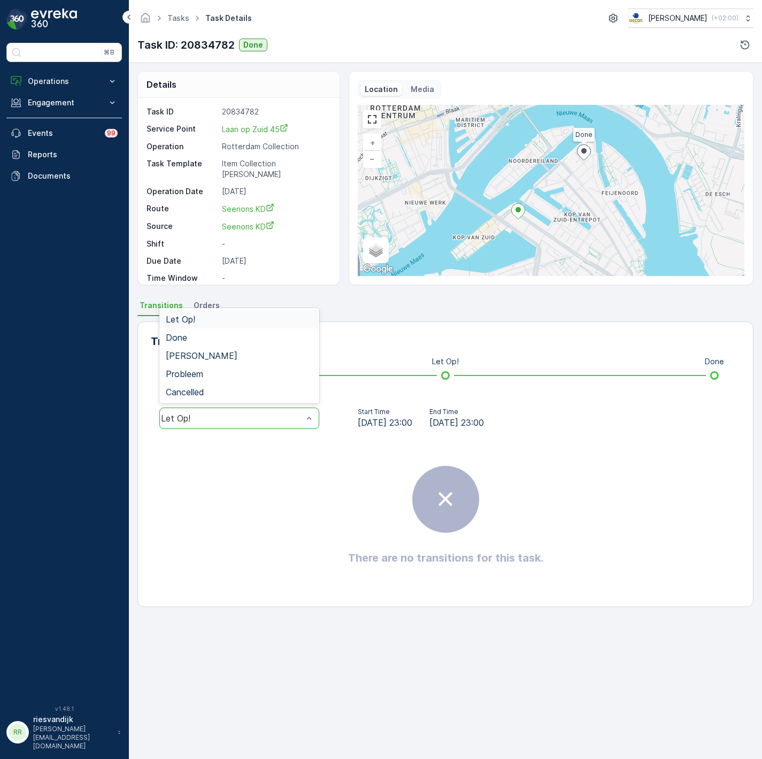
click at [196, 416] on div "Let Op!" at bounding box center [232, 418] width 142 height 10
click at [217, 334] on div "Done" at bounding box center [239, 338] width 147 height 10
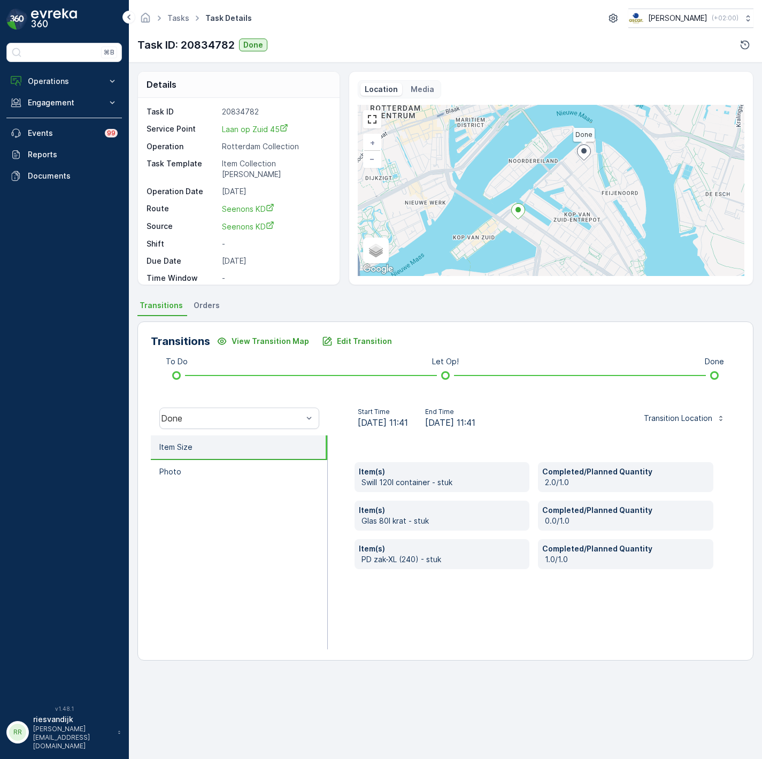
click at [555, 340] on div "Transitions View Transition Map Edit Transition" at bounding box center [445, 341] width 589 height 17
click at [600, 382] on div "To Do Let Op! Done" at bounding box center [445, 375] width 555 height 17
click at [611, 411] on div "Start Time 13.08.2025 11:41 End Time 13.08.2025 11:41 Transition Location" at bounding box center [533, 418] width 395 height 21
click at [617, 426] on div "Start Time 13.08.2025 11:41 End Time 13.08.2025 11:41 Transition Location" at bounding box center [533, 418] width 395 height 21
click at [476, 424] on span "13.08.2025 11:41" at bounding box center [450, 422] width 50 height 13
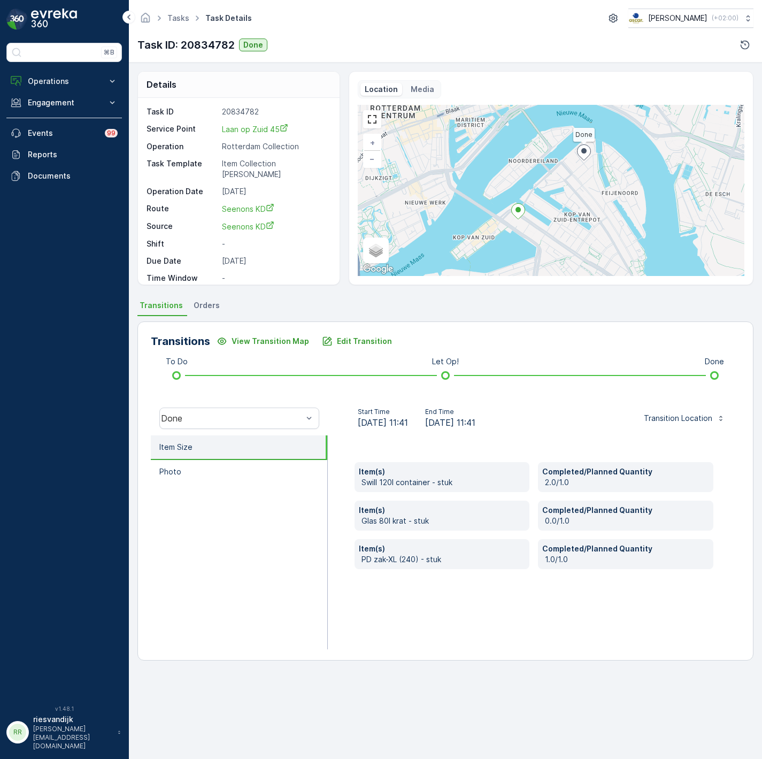
click at [518, 431] on div "Start Time 13.08.2025 11:41 End Time 13.08.2025 11:41 Transition Location" at bounding box center [534, 418] width 412 height 34
click at [497, 424] on div "Start Time 13.08.2025 11:41 End Time 13.08.2025 11:41" at bounding box center [416, 418] width 160 height 21
click at [497, 409] on div "Start Time 13.08.2025 11:41 End Time 13.08.2025 11:41" at bounding box center [416, 418] width 160 height 21
click at [497, 425] on div "Start Time 13.08.2025 11:41 End Time 13.08.2025 11:41" at bounding box center [416, 418] width 160 height 21
click at [570, 453] on div "Item(s) Swill 120l container - stuk Completed/Planned Quantity 2.0/1.0 Item(s) …" at bounding box center [534, 542] width 412 height 214
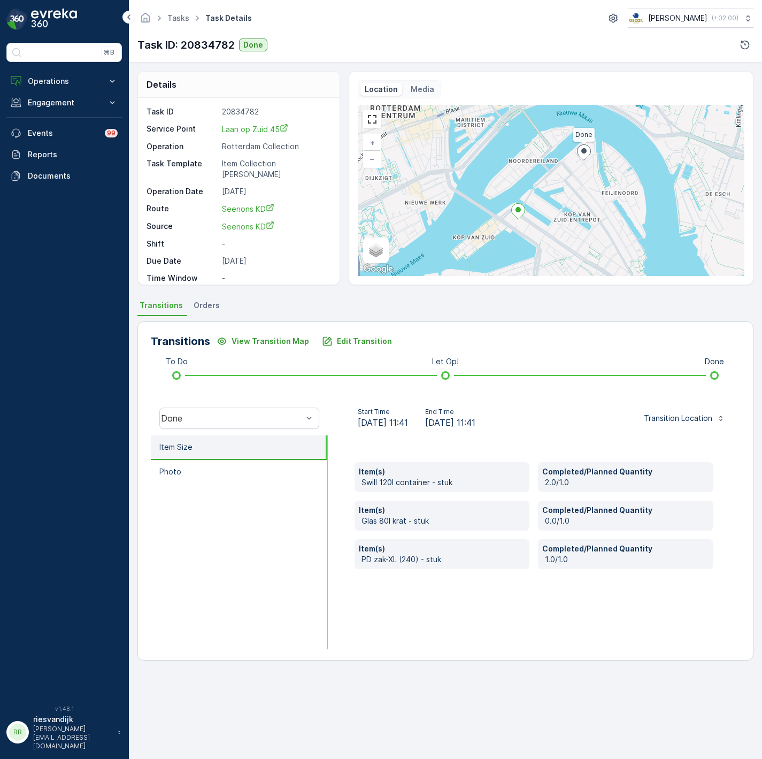
drag, startPoint x: 597, startPoint y: 480, endPoint x: 606, endPoint y: 494, distance: 16.8
click at [599, 484] on p "2.0/1.0" at bounding box center [627, 482] width 164 height 11
drag, startPoint x: 612, startPoint y: 501, endPoint x: 619, endPoint y: 514, distance: 14.9
click at [613, 504] on div "Completed/Planned Quantity 0.0/1.0" at bounding box center [625, 516] width 175 height 30
drag, startPoint x: 619, startPoint y: 514, endPoint x: 621, endPoint y: 522, distance: 7.7
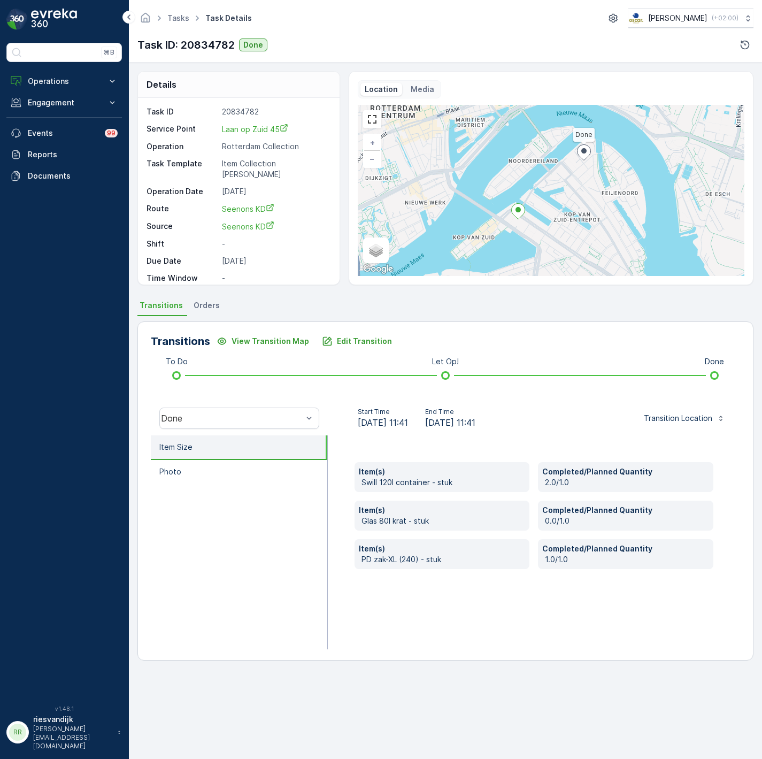
click at [619, 515] on p "Completed/Planned Quantity" at bounding box center [625, 510] width 167 height 11
click at [624, 535] on div "Item(s) Swill 120l container - stuk Completed/Planned Quantity 2.0/1.0 Item(s) …" at bounding box center [534, 515] width 359 height 107
click at [654, 550] on p "Completed/Planned Quantity" at bounding box center [625, 548] width 167 height 11
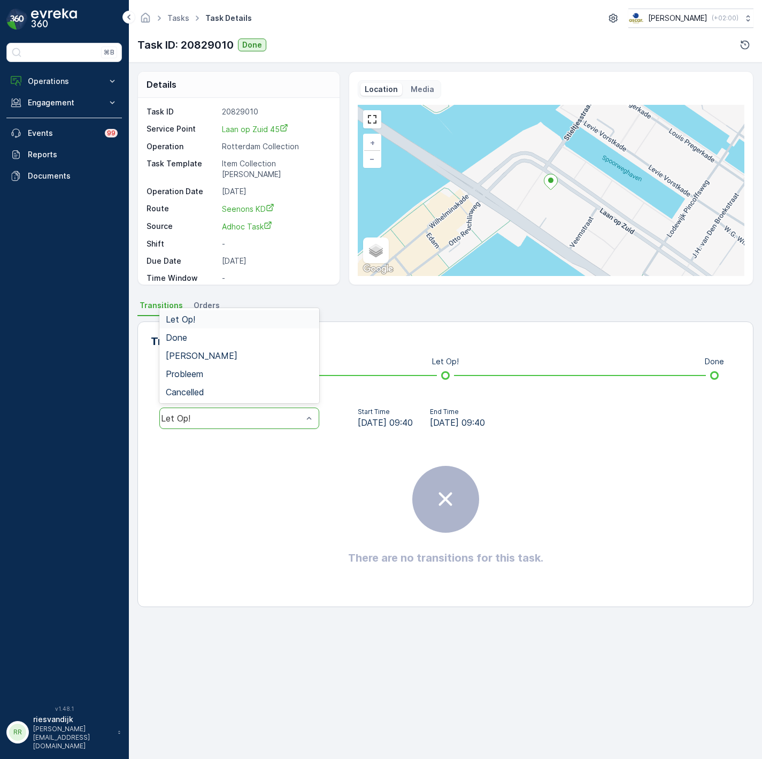
click at [229, 419] on div "Let Op!" at bounding box center [232, 418] width 142 height 10
click at [220, 341] on div "Done" at bounding box center [239, 338] width 147 height 10
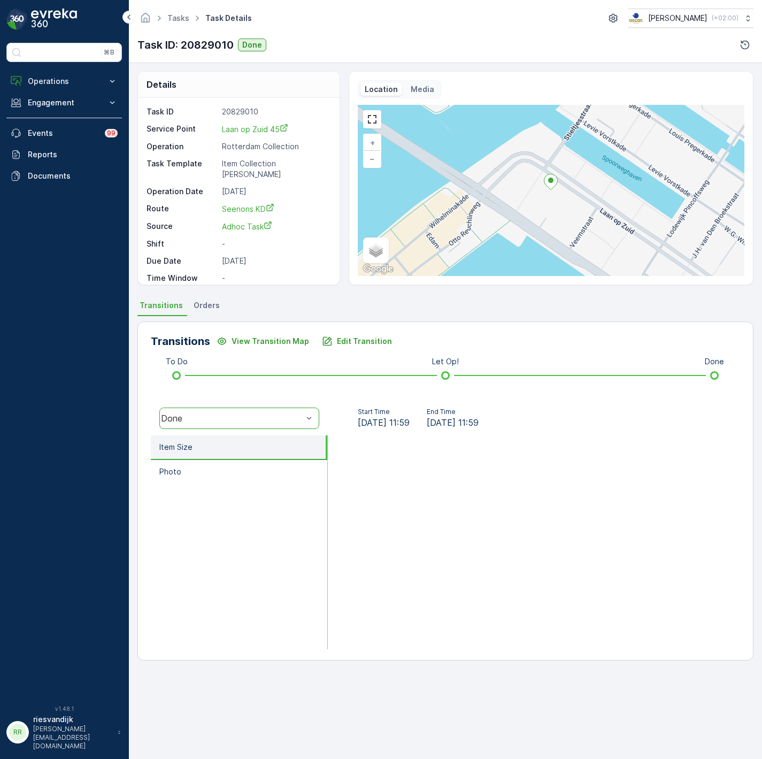
click at [242, 427] on div "Done" at bounding box center [239, 418] width 160 height 21
click at [225, 361] on div "[PERSON_NAME]" at bounding box center [239, 356] width 147 height 10
click at [247, 414] on div "[PERSON_NAME]" at bounding box center [232, 418] width 142 height 10
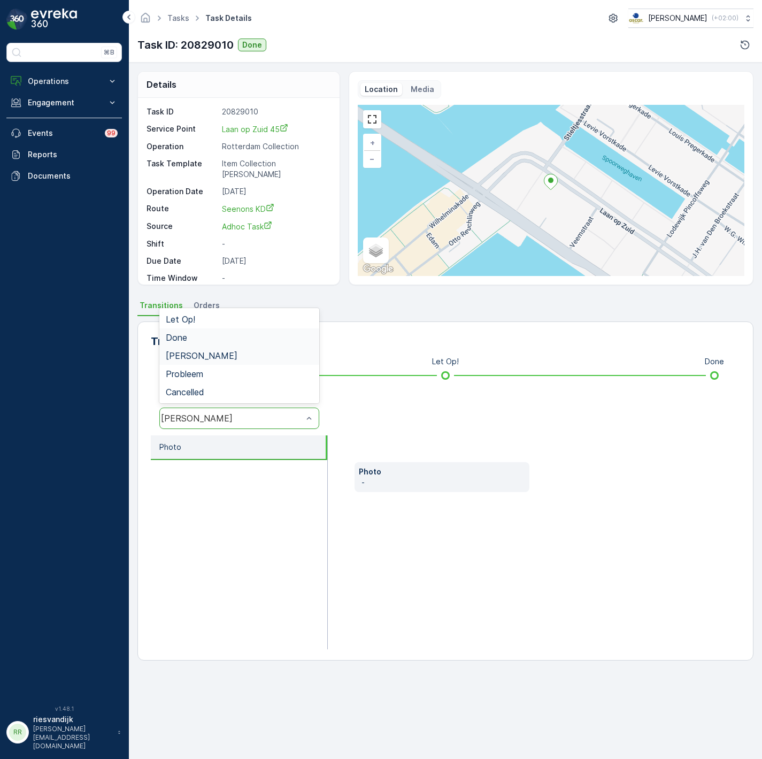
click at [242, 338] on div "Done" at bounding box center [239, 338] width 147 height 10
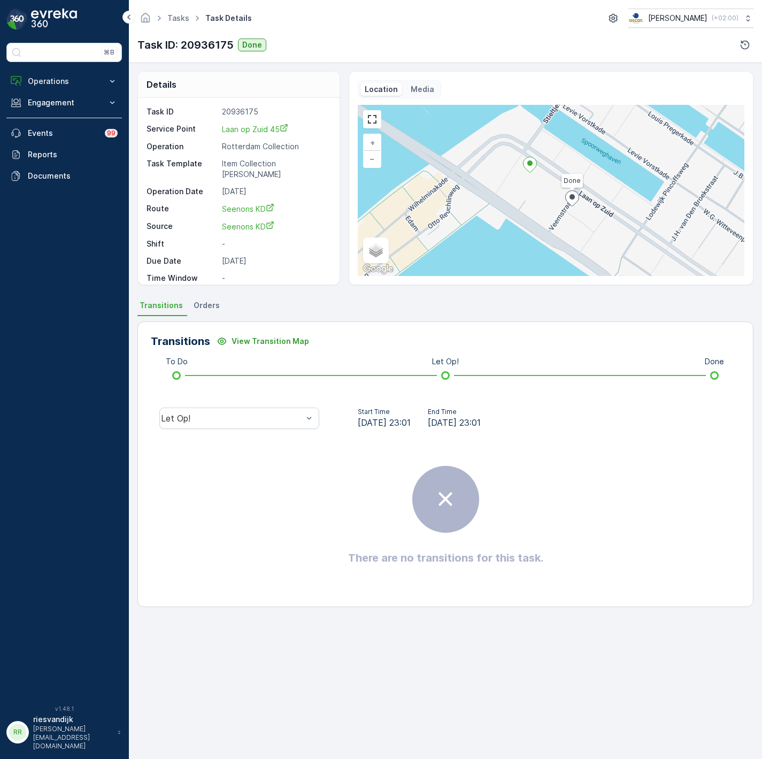
click at [302, 435] on div "Let Op!" at bounding box center [239, 418] width 177 height 34
drag, startPoint x: 290, startPoint y: 424, endPoint x: 275, endPoint y: 423, distance: 15.5
click at [289, 423] on div "Let Op!" at bounding box center [232, 418] width 142 height 10
click at [233, 339] on div "Done" at bounding box center [239, 338] width 147 height 10
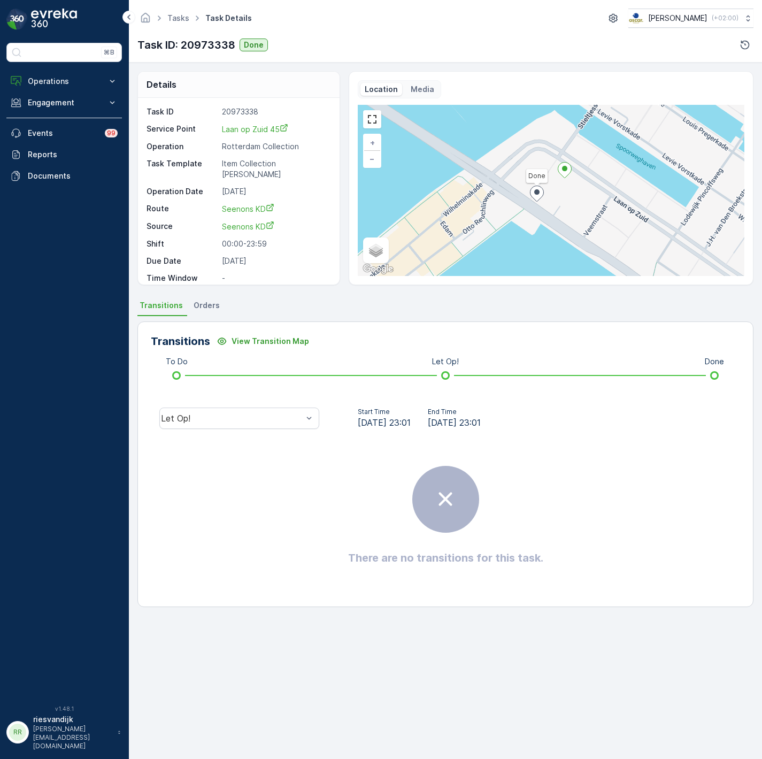
click at [132, 451] on div "Details Task ID 20973338 Service Point Laan op Zuid 45 Operation Rotterdam Coll…" at bounding box center [445, 411] width 633 height 696
click at [203, 425] on div "Let Op!" at bounding box center [239, 418] width 160 height 21
click at [203, 334] on div "Done" at bounding box center [239, 338] width 147 height 10
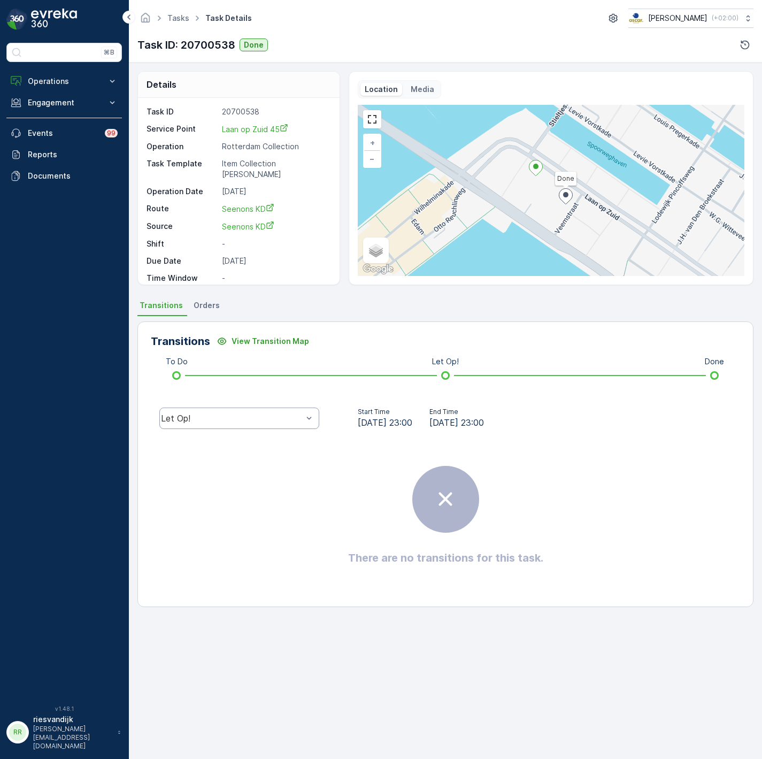
click at [302, 419] on div "Let Op!" at bounding box center [232, 418] width 142 height 10
click at [257, 345] on div "Done" at bounding box center [239, 337] width 160 height 18
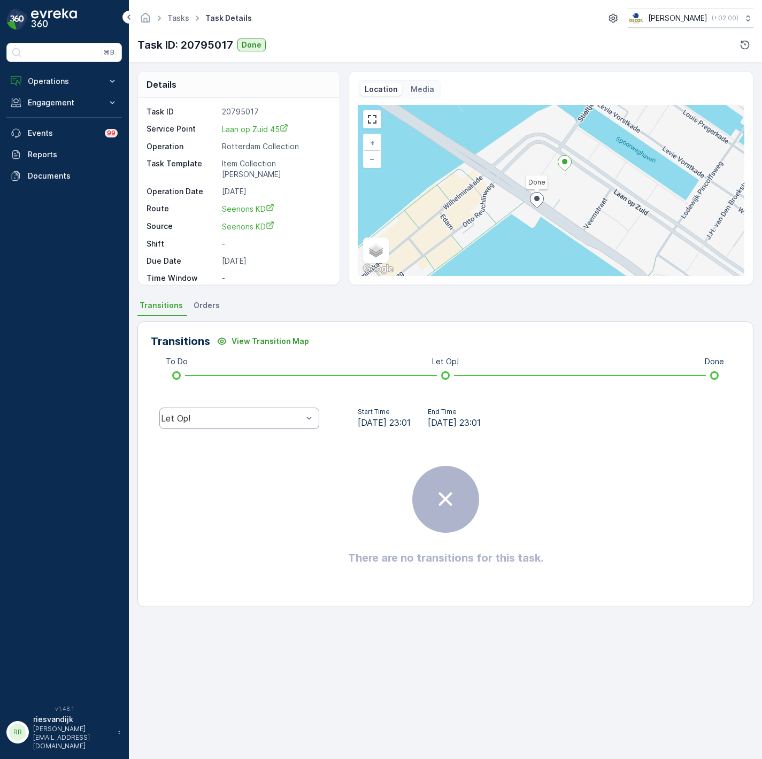
click at [298, 424] on div "Let Op!" at bounding box center [239, 418] width 160 height 21
click at [258, 339] on div "Done" at bounding box center [239, 338] width 147 height 10
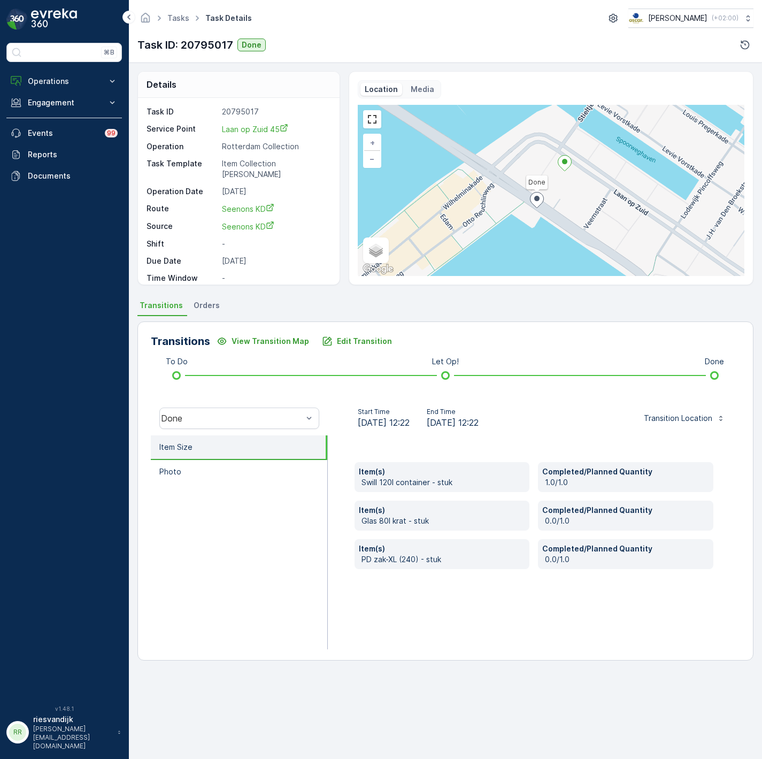
click at [406, 480] on p "Swill 120l container - stuk" at bounding box center [444, 482] width 164 height 11
click at [481, 543] on div "Item(s) [PERSON_NAME]-XL (240) - stuk" at bounding box center [442, 554] width 175 height 30
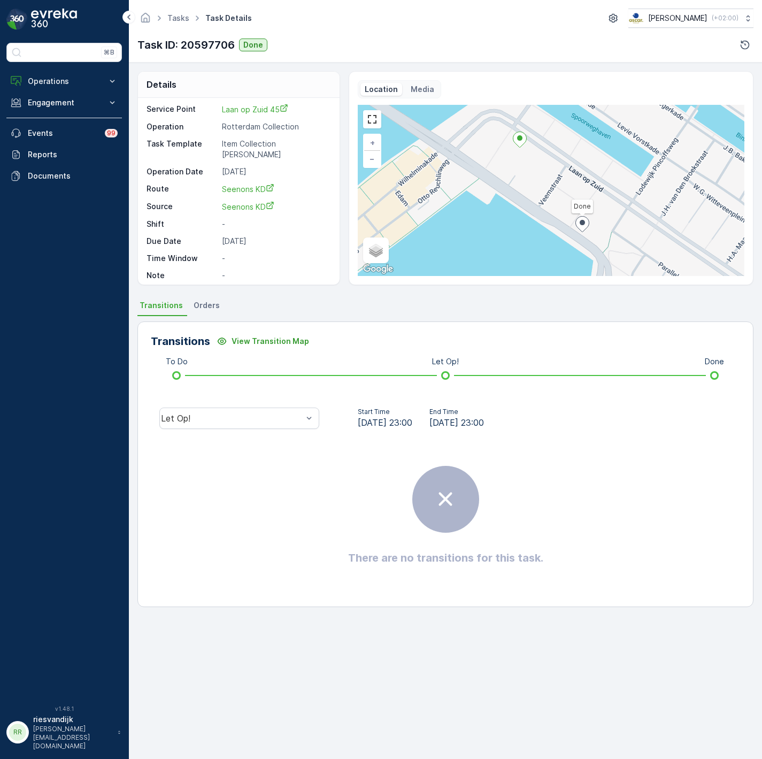
scroll to position [25, 0]
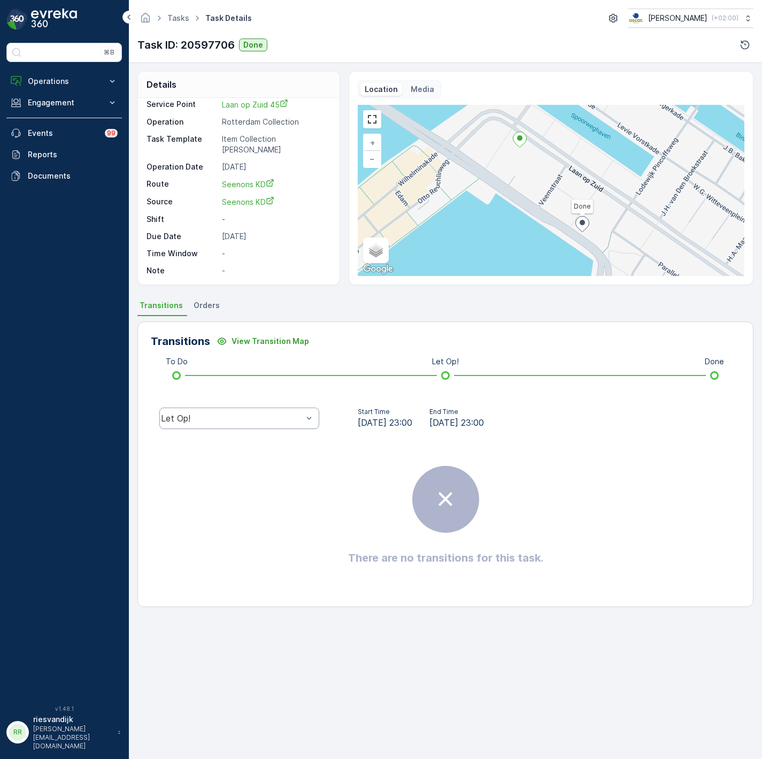
click at [238, 425] on div "Let Op!" at bounding box center [239, 418] width 160 height 21
click at [222, 335] on div "Done" at bounding box center [239, 338] width 147 height 10
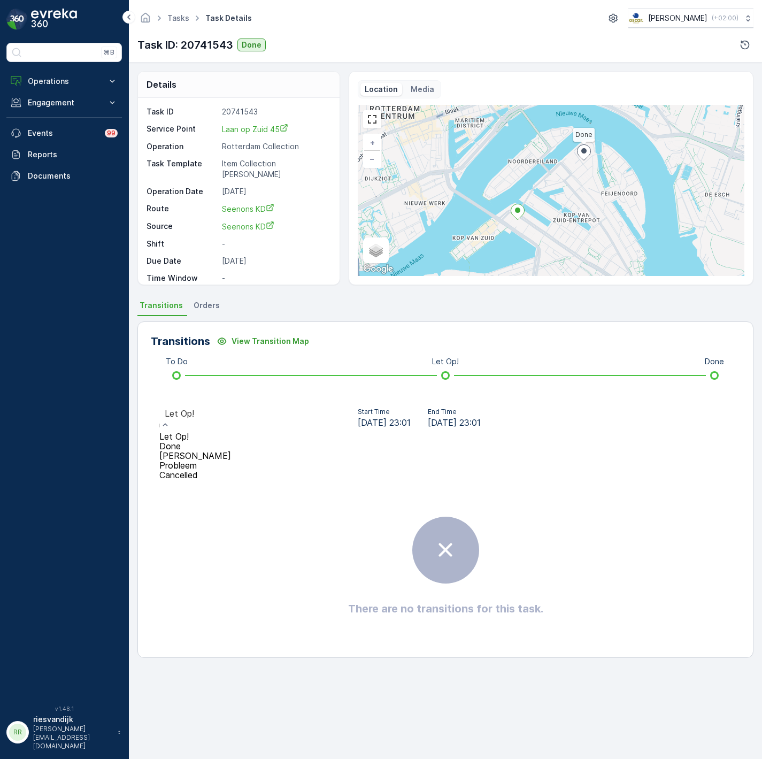
click at [226, 418] on div "Let Op!" at bounding box center [195, 414] width 61 height 10
click at [217, 441] on div "Done" at bounding box center [195, 446] width 72 height 10
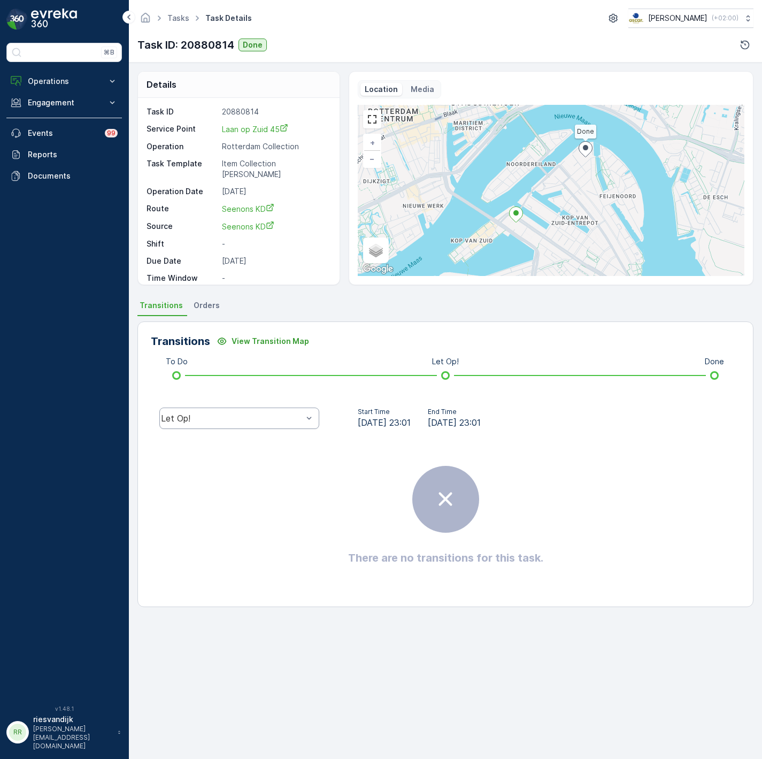
drag, startPoint x: 252, startPoint y: 424, endPoint x: 246, endPoint y: 411, distance: 14.1
click at [252, 424] on div "Let Op!" at bounding box center [239, 418] width 160 height 21
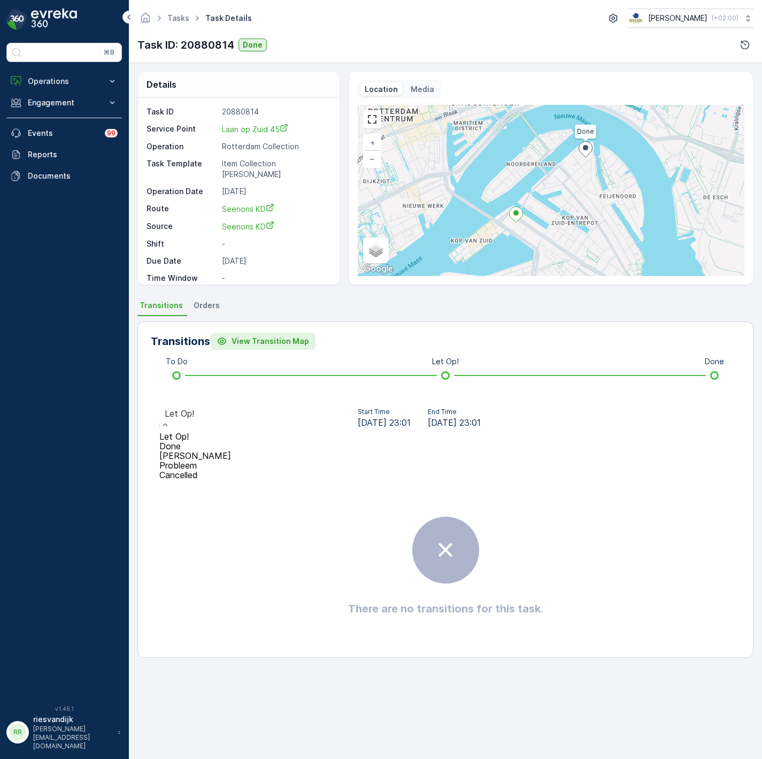
click at [231, 441] on div "Done" at bounding box center [195, 446] width 72 height 10
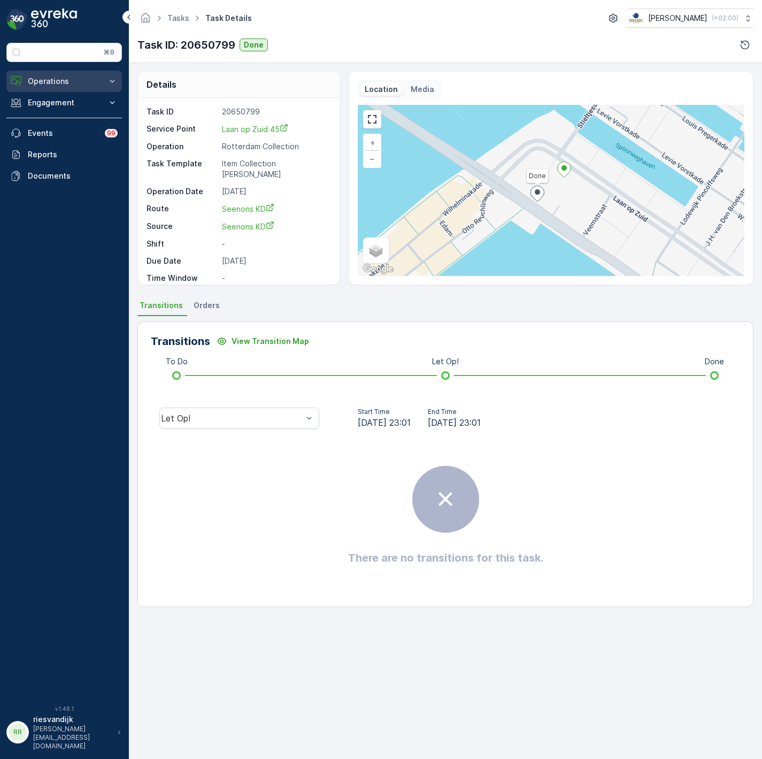
click at [35, 79] on p "Operations" at bounding box center [64, 81] width 73 height 11
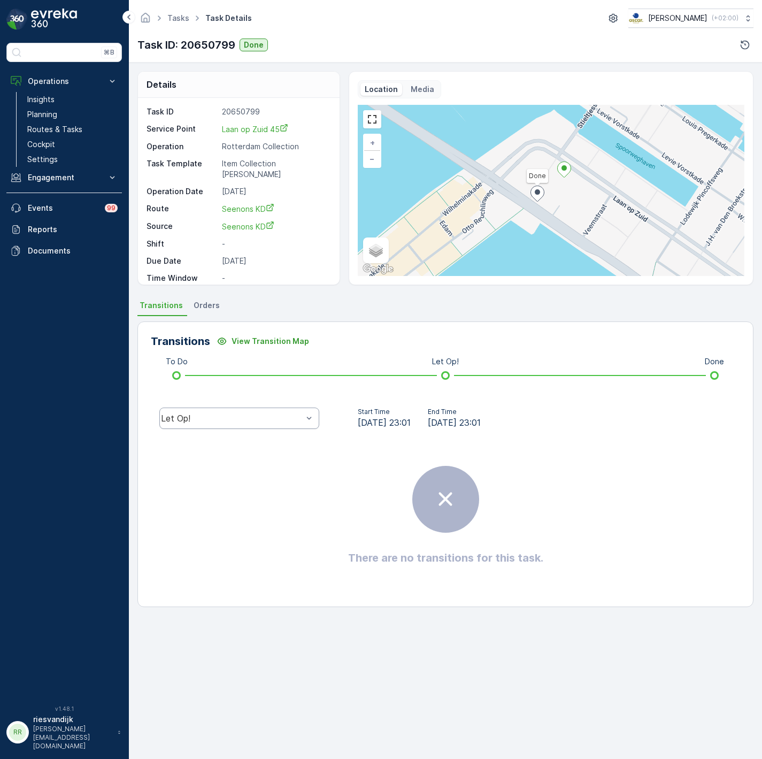
click at [267, 427] on div "Let Op!" at bounding box center [239, 418] width 160 height 21
click at [270, 344] on div "Done" at bounding box center [239, 337] width 160 height 18
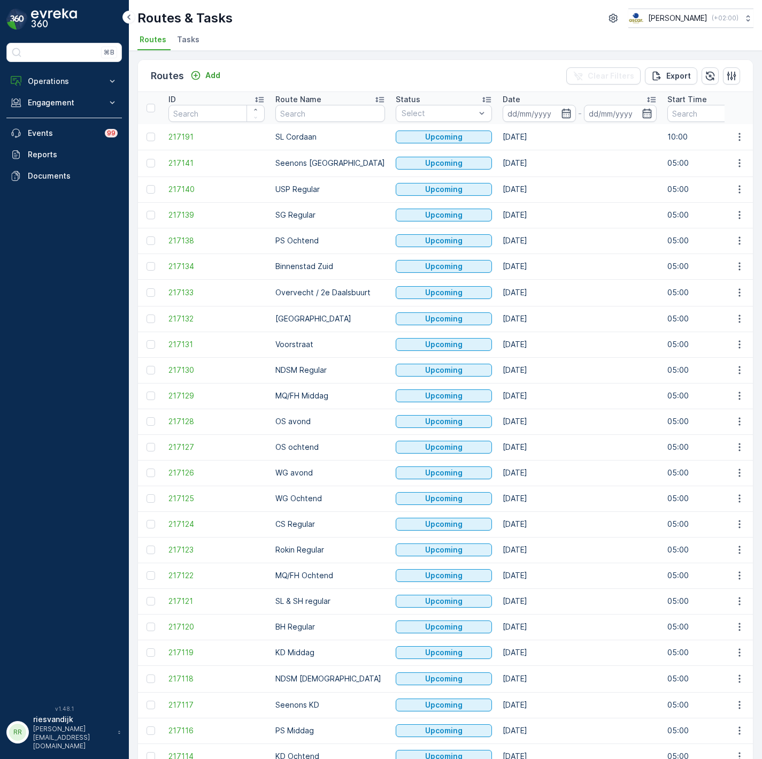
click at [193, 37] on span "Tasks" at bounding box center [188, 39] width 22 height 11
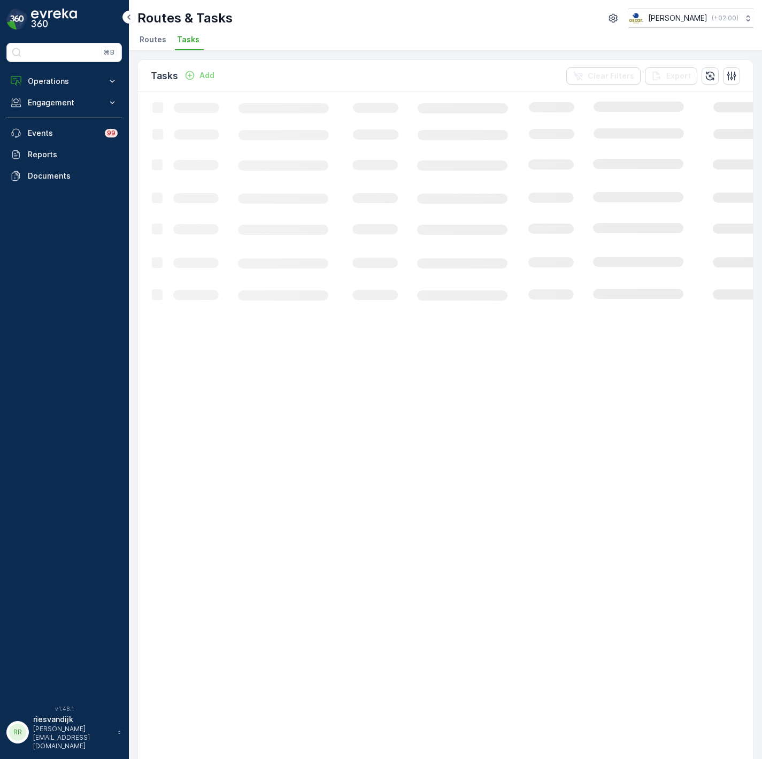
click at [368, 58] on div "Tasks Add Clear Filters Export Loading... 1-50 of 166720 items 50 / Page 1 2 3 …" at bounding box center [445, 405] width 633 height 708
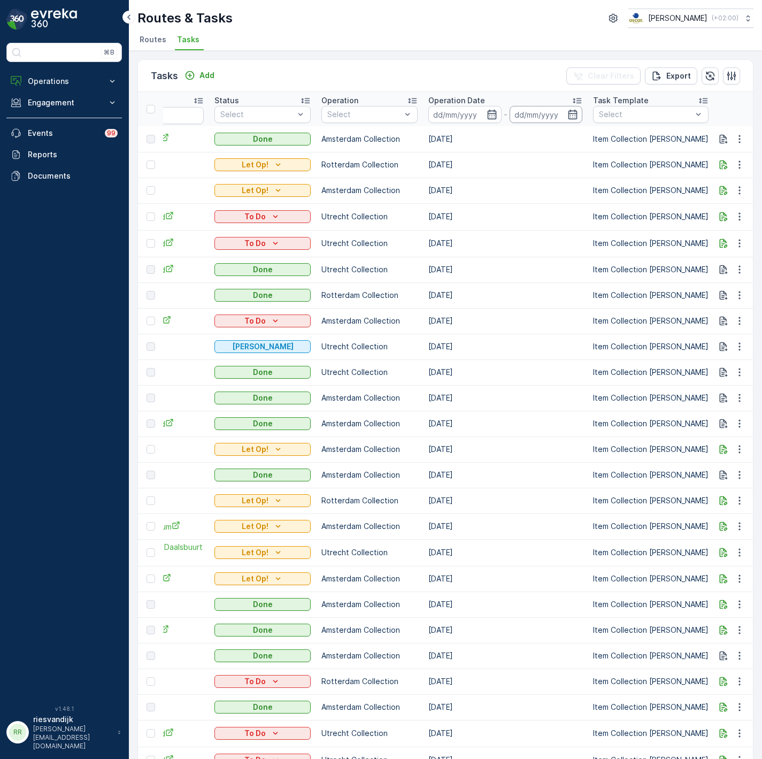
scroll to position [0, 401]
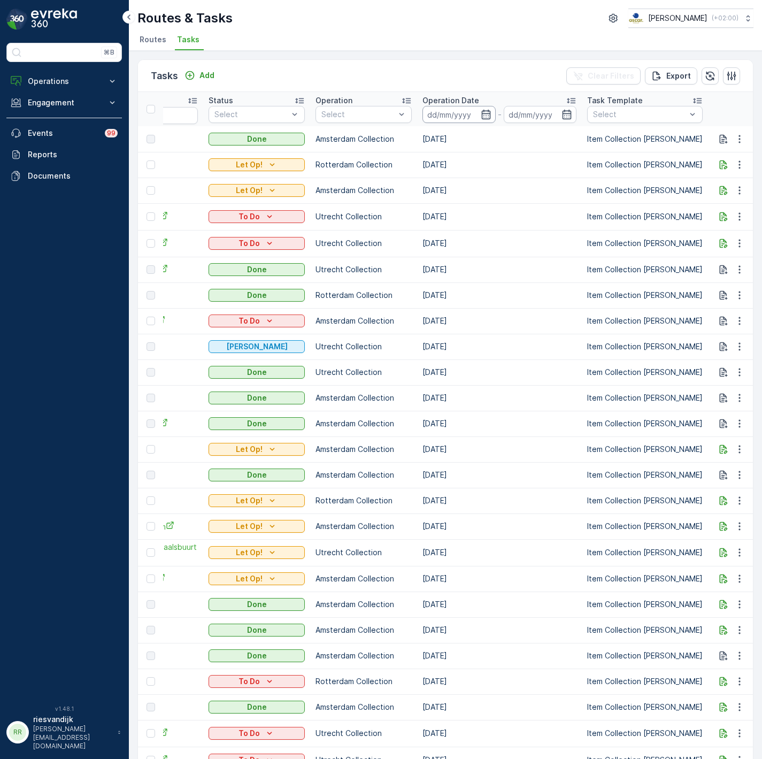
click at [423, 113] on input at bounding box center [459, 114] width 73 height 17
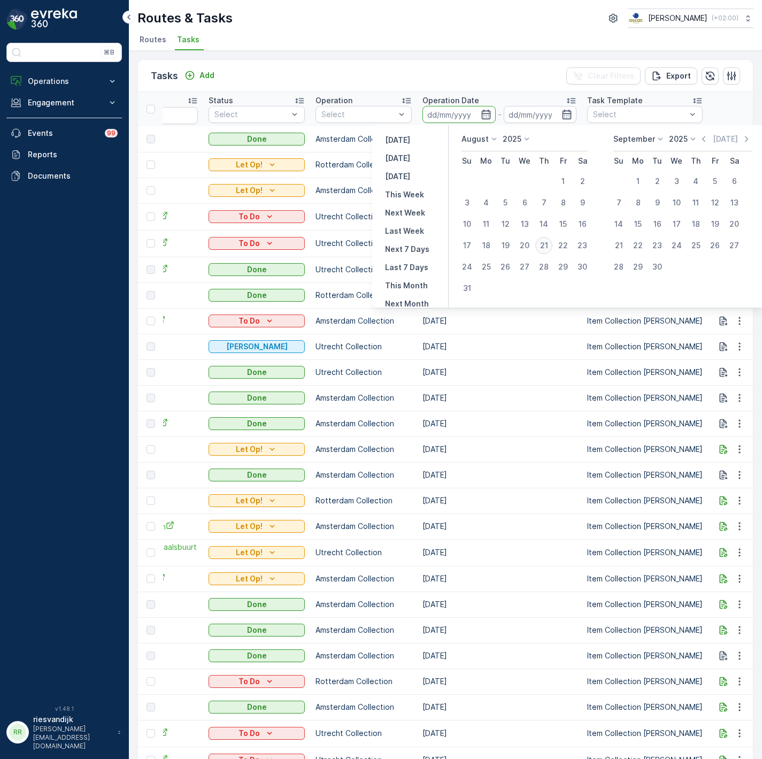
click at [546, 243] on div "21" at bounding box center [543, 245] width 17 height 17
type input "[DATE]"
click at [546, 243] on div "21" at bounding box center [543, 245] width 17 height 17
type input "[DATE]"
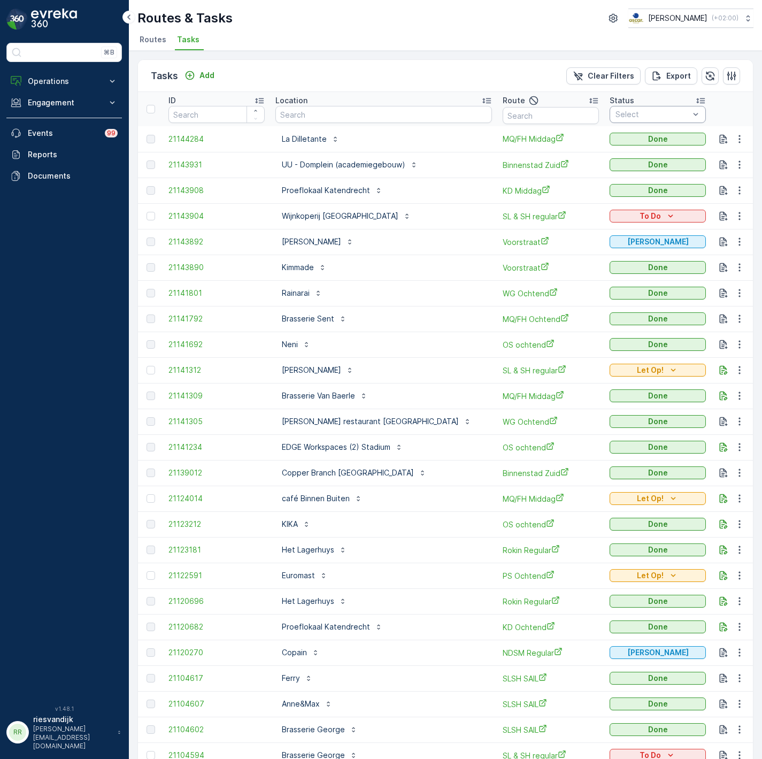
click at [638, 112] on div at bounding box center [653, 114] width 76 height 9
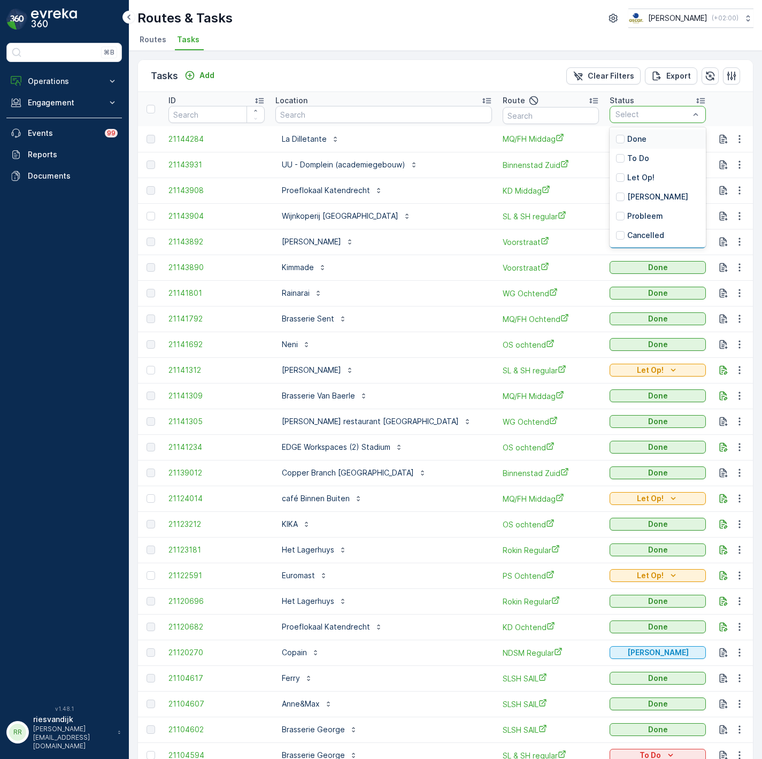
click at [625, 140] on div "Done" at bounding box center [658, 138] width 96 height 19
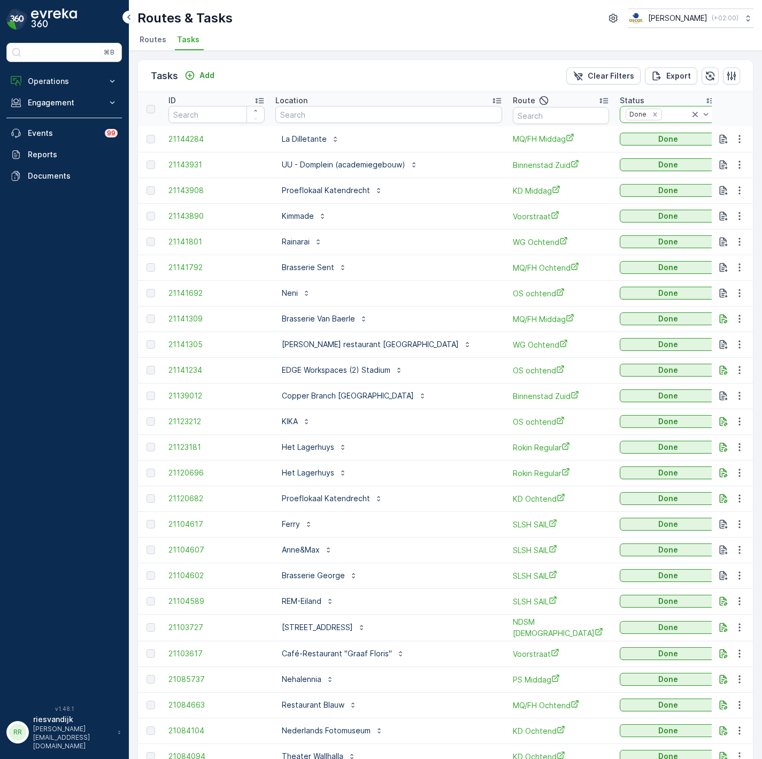
click at [693, 116] on icon at bounding box center [695, 114] width 5 height 5
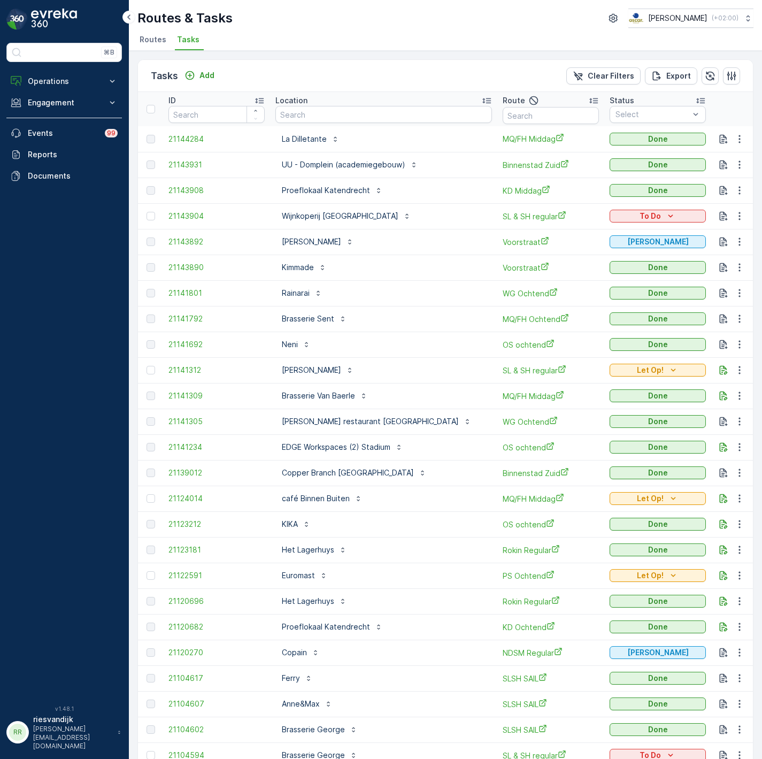
click at [619, 95] on div "Status" at bounding box center [658, 100] width 96 height 11
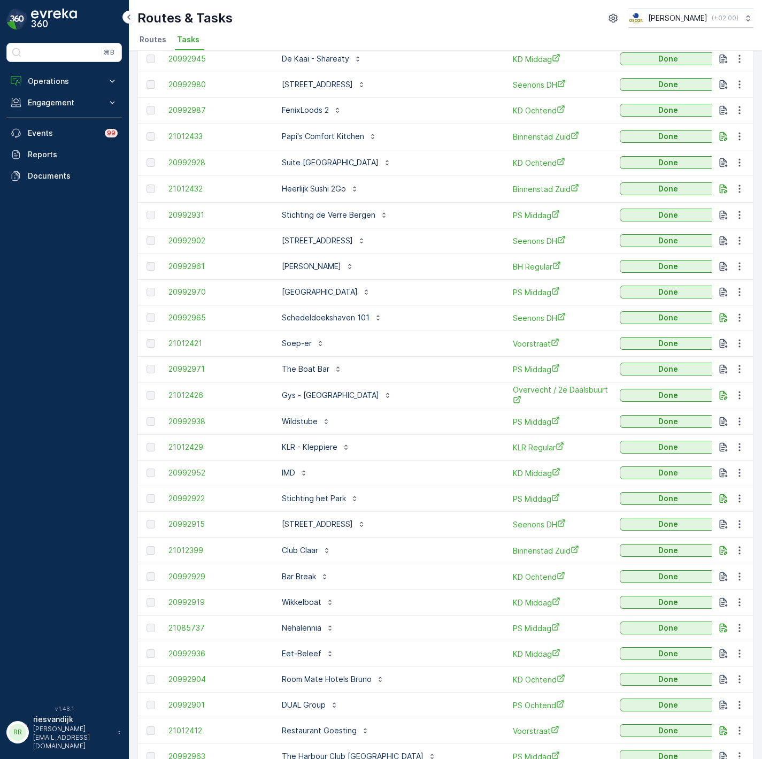
scroll to position [703, 0]
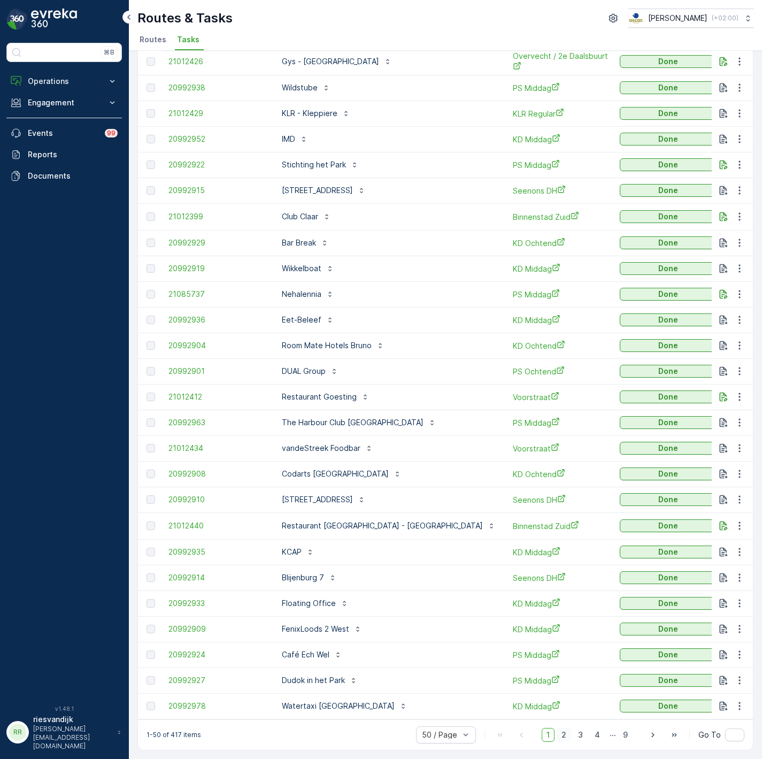
click at [558, 732] on span "2" at bounding box center [564, 735] width 14 height 14
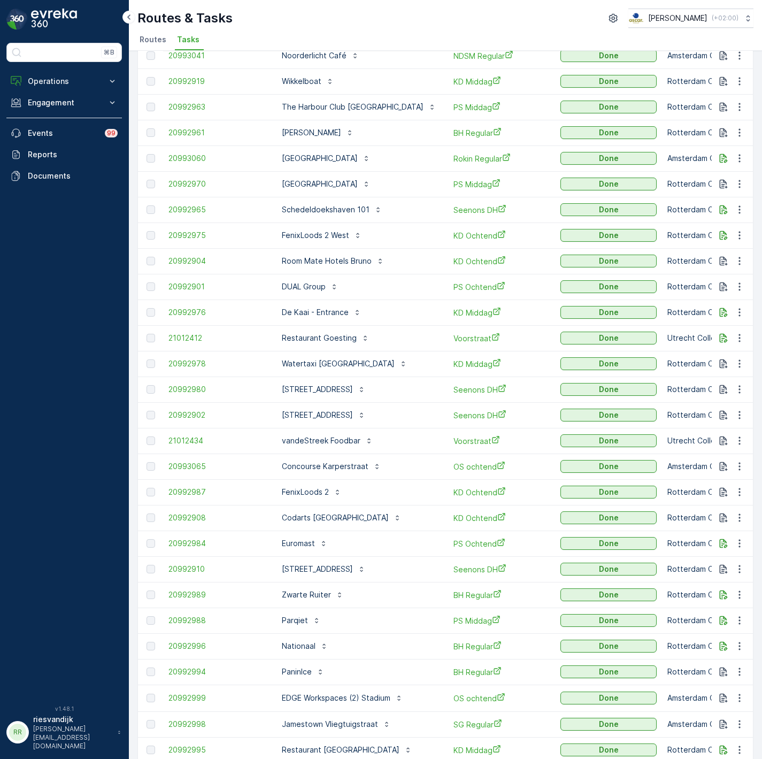
scroll to position [698, 0]
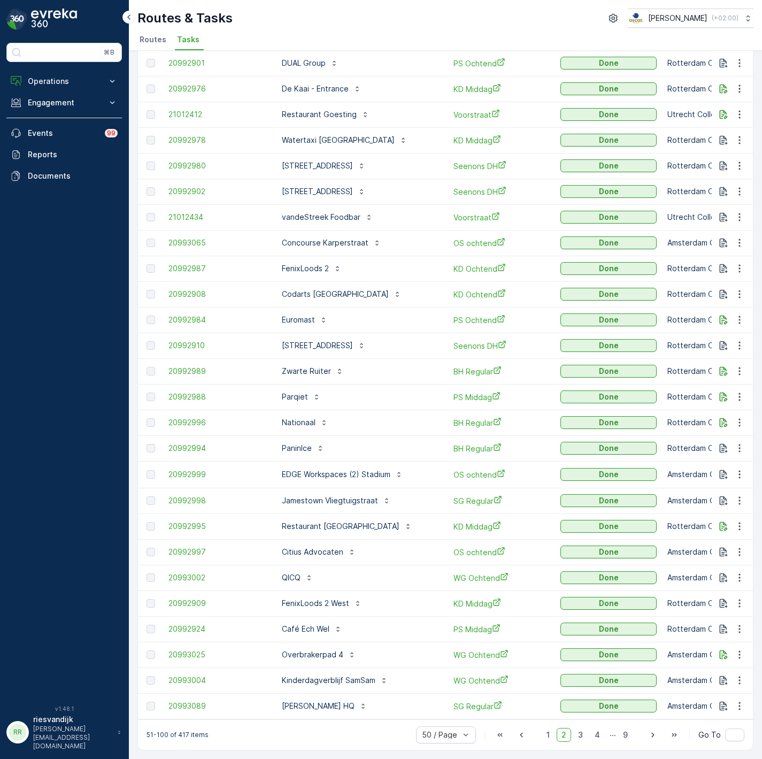
click at [587, 733] on div "1 2 3 4 ... 9" at bounding box center [587, 735] width 91 height 14
click at [592, 735] on span "4" at bounding box center [597, 735] width 15 height 14
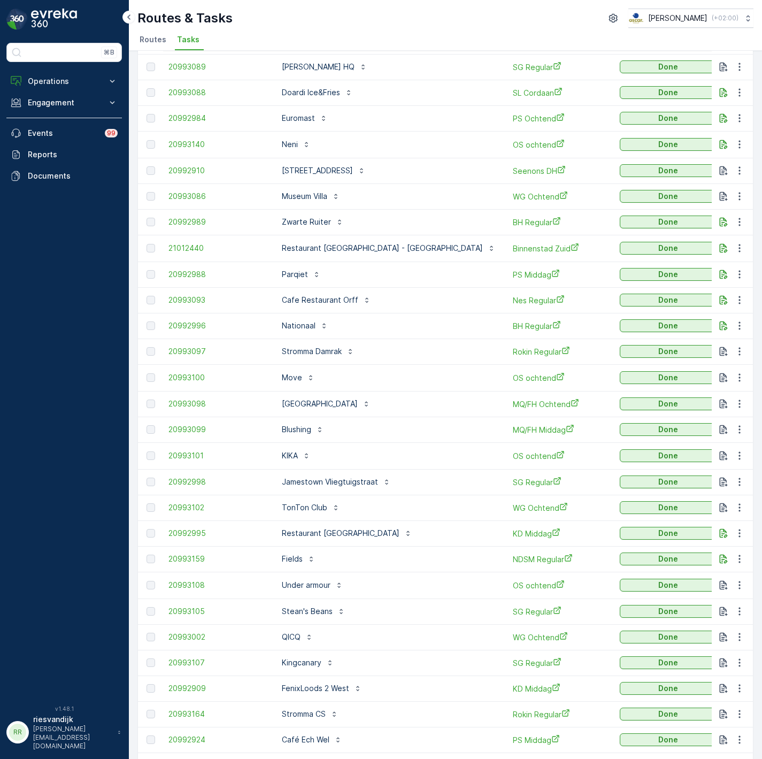
scroll to position [698, 0]
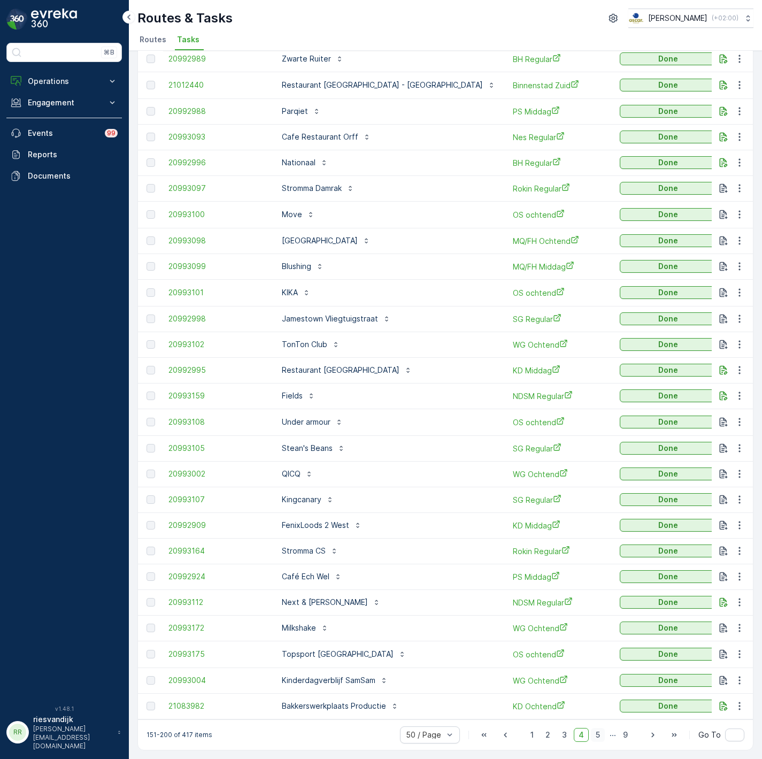
click at [595, 736] on span "5" at bounding box center [598, 735] width 14 height 14
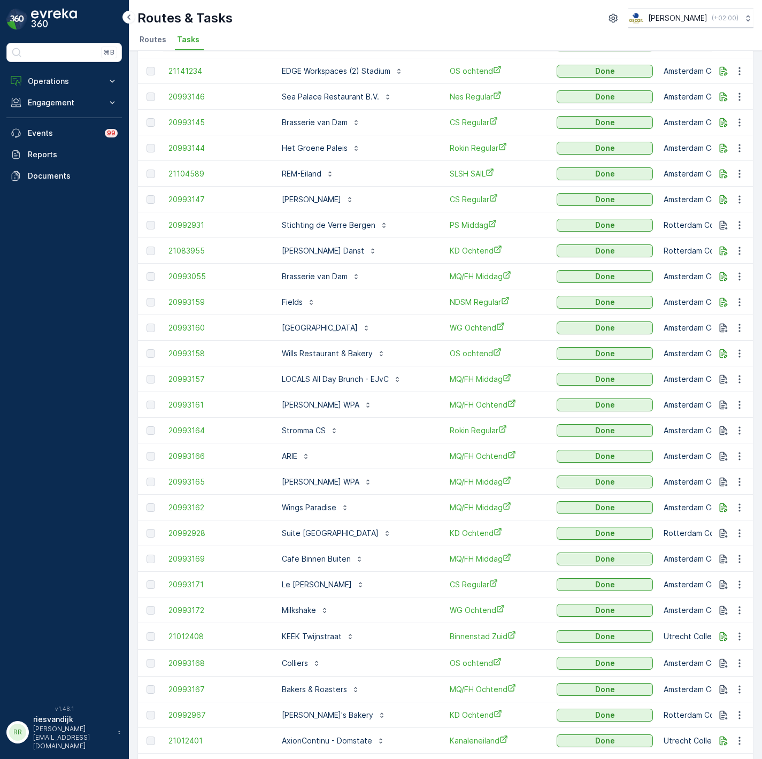
scroll to position [700, 0]
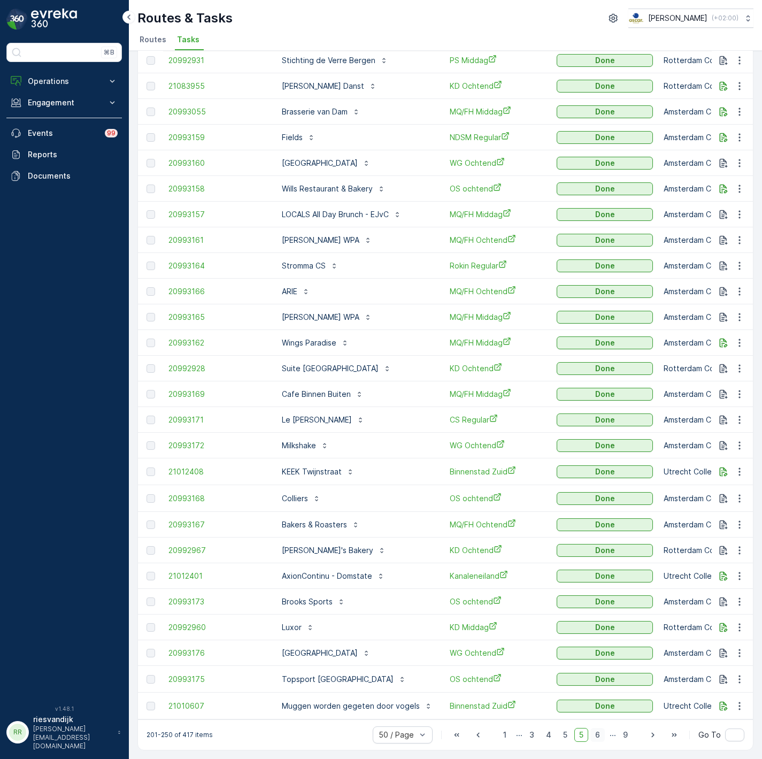
click at [595, 740] on span "6" at bounding box center [598, 735] width 14 height 14
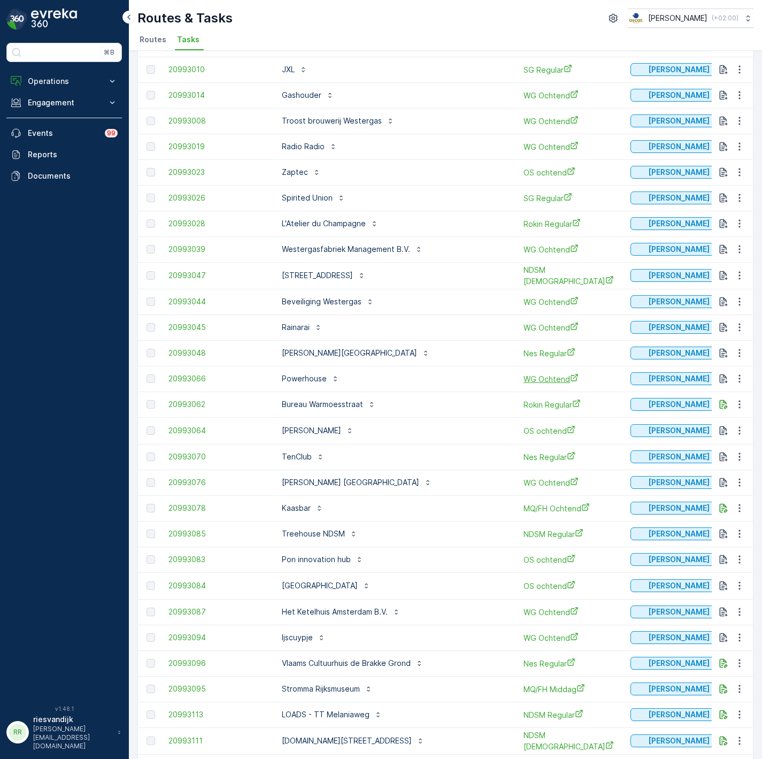
scroll to position [701, 0]
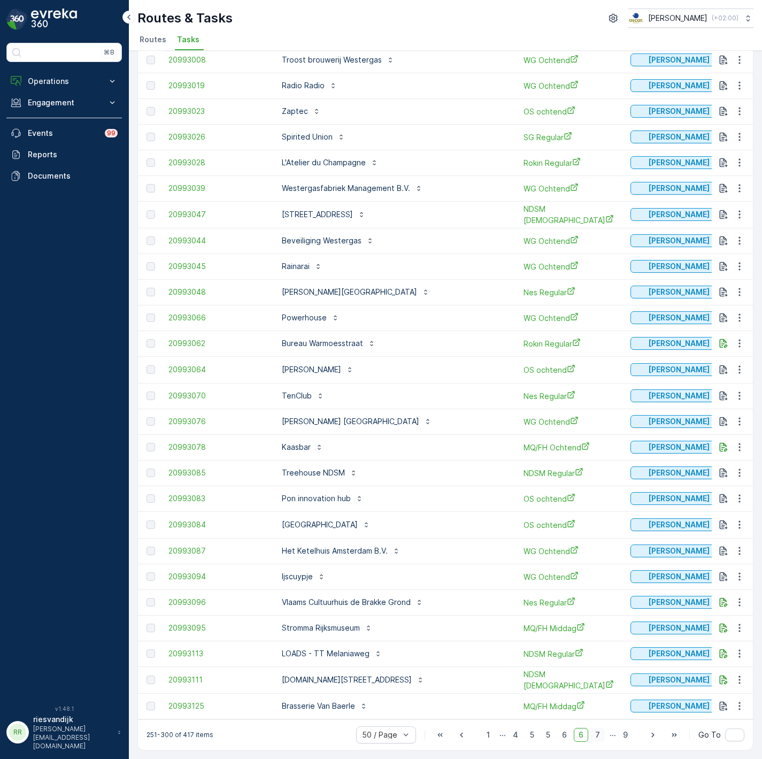
click at [596, 734] on span "7" at bounding box center [598, 735] width 14 height 14
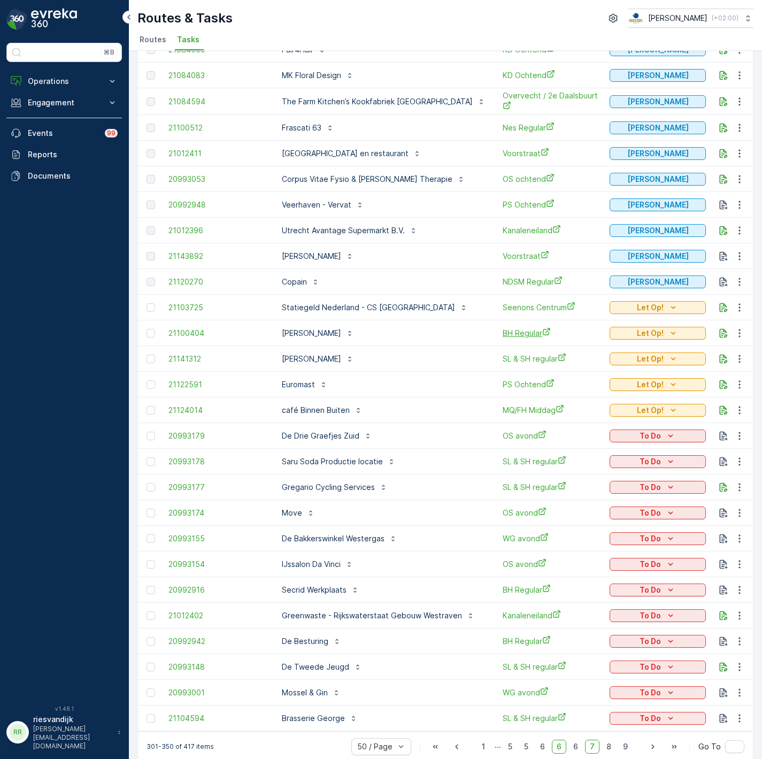
scroll to position [698, 0]
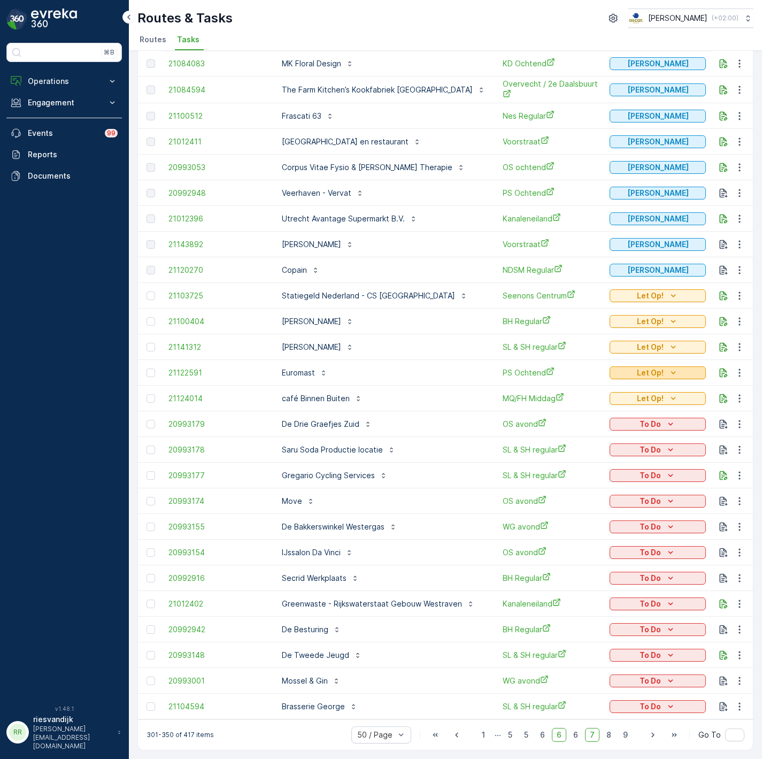
click at [668, 367] on icon "Let Op!" at bounding box center [673, 372] width 11 height 11
click at [619, 397] on span "Done" at bounding box center [610, 397] width 19 height 11
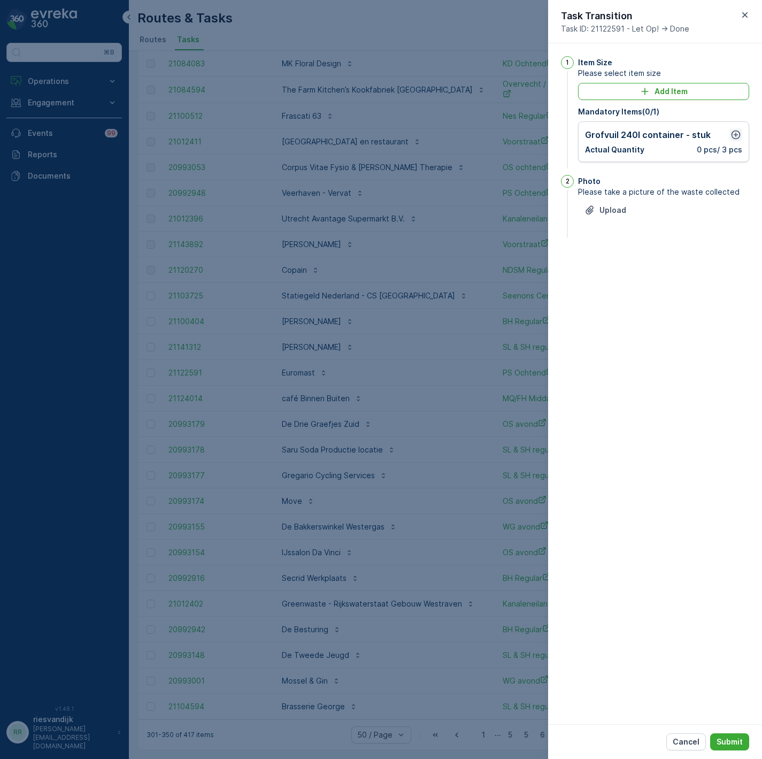
click at [731, 133] on icon "button" at bounding box center [736, 134] width 11 height 11
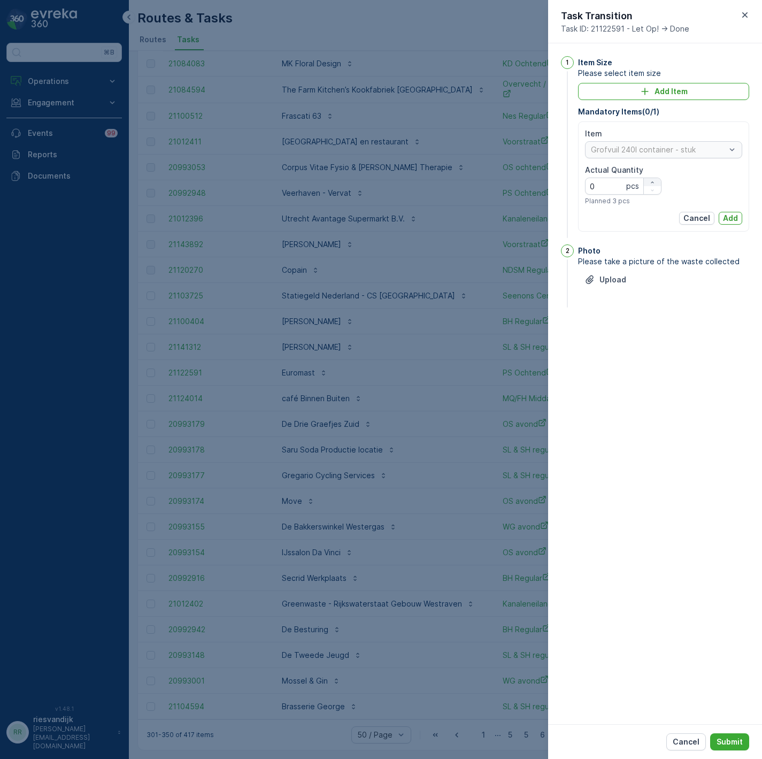
click at [648, 183] on div "button" at bounding box center [652, 182] width 17 height 6
type Quantity "3"
click at [413, 279] on div at bounding box center [381, 379] width 762 height 759
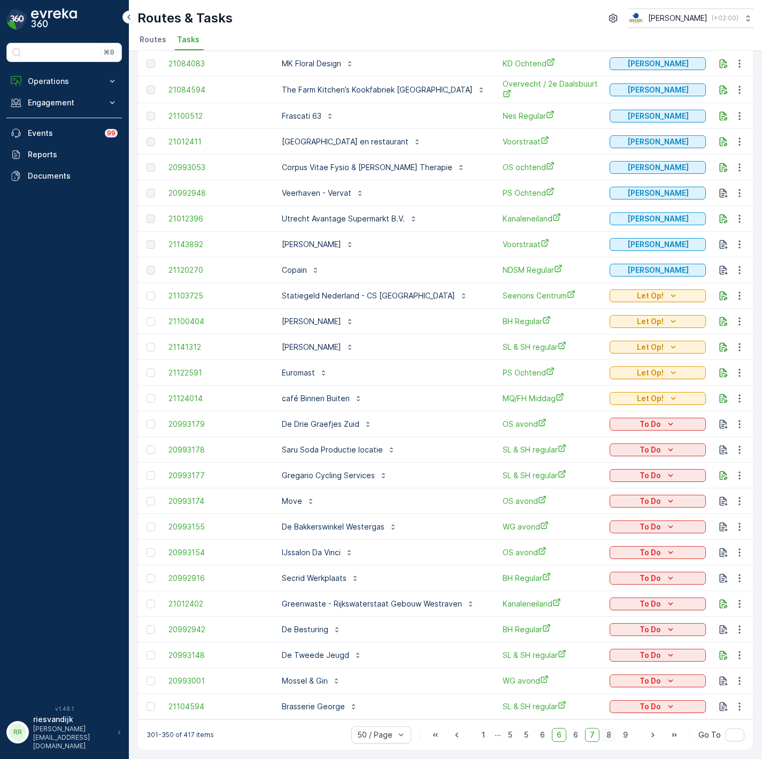
click at [608, 737] on span "8" at bounding box center [609, 735] width 14 height 14
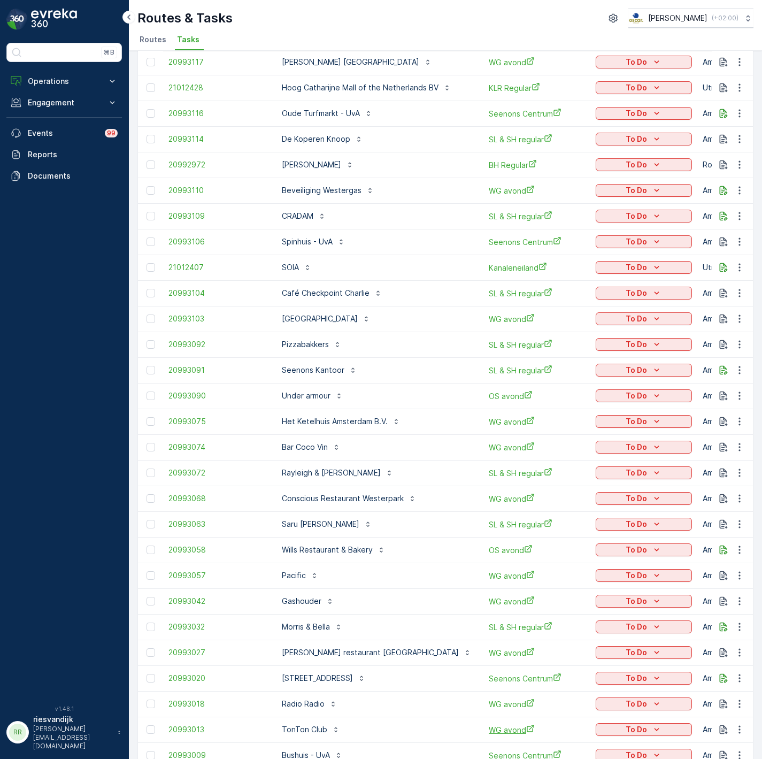
scroll to position [697, 0]
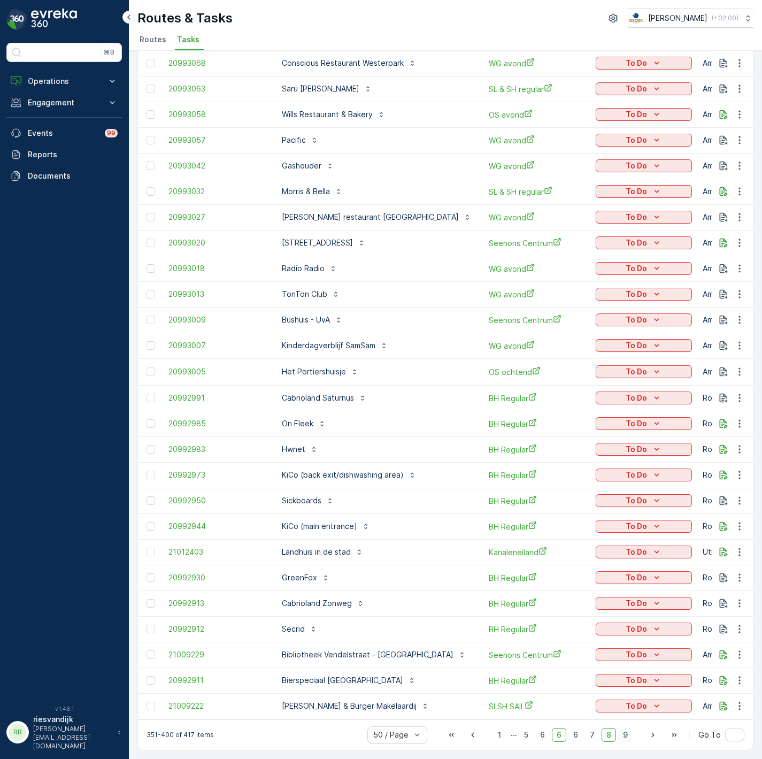
click at [623, 735] on span "9" at bounding box center [625, 735] width 14 height 14
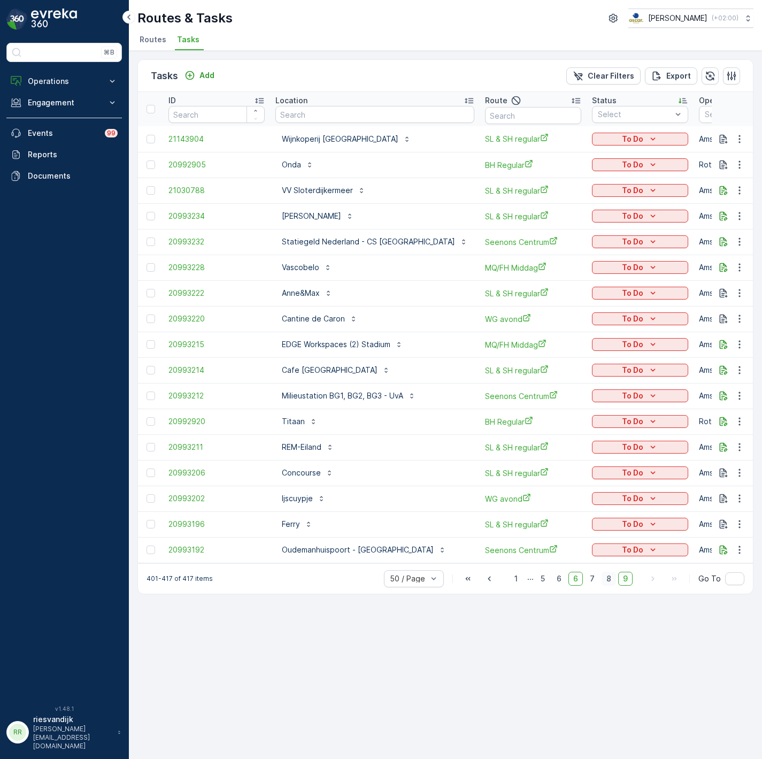
click at [609, 586] on span "8" at bounding box center [609, 579] width 14 height 14
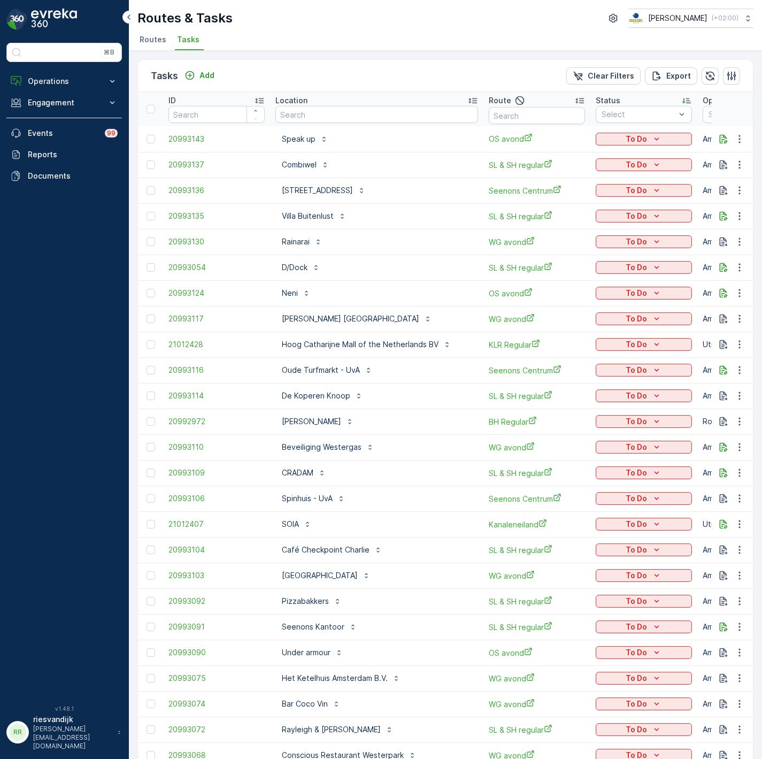
scroll to position [80, 0]
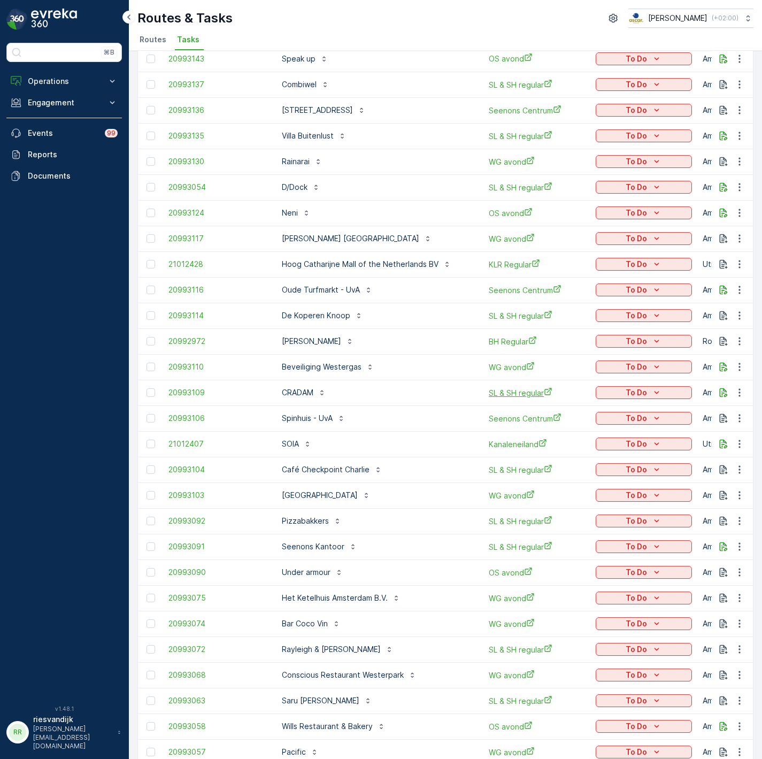
click at [504, 395] on span "SL & SH regular" at bounding box center [532, 392] width 96 height 11
